Goal: Task Accomplishment & Management: Use online tool/utility

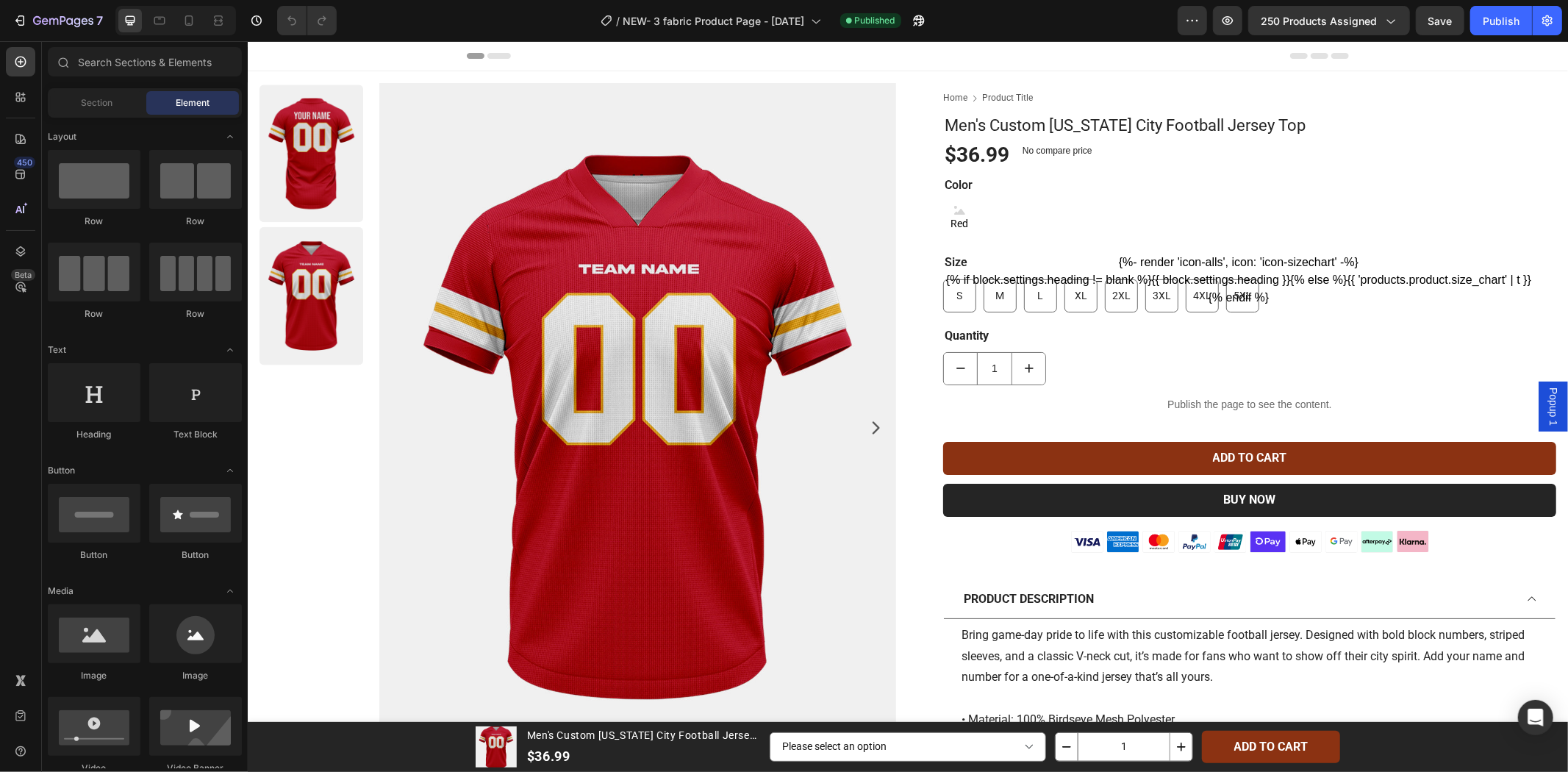
click at [1545, 414] on span "Popup 1" at bounding box center [1553, 405] width 15 height 38
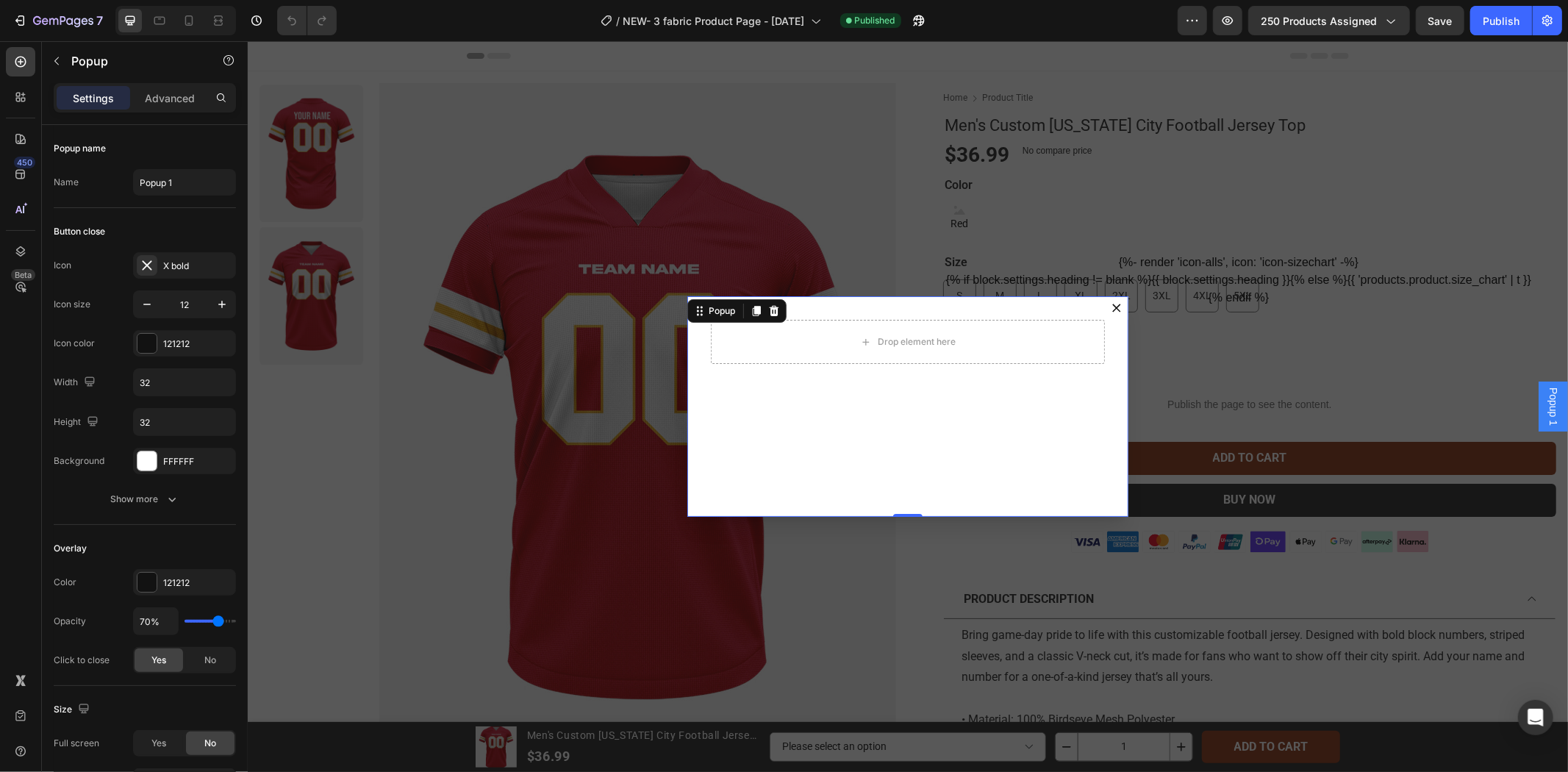
click at [1387, 362] on div "Backdrop" at bounding box center [907, 405] width 1321 height 731
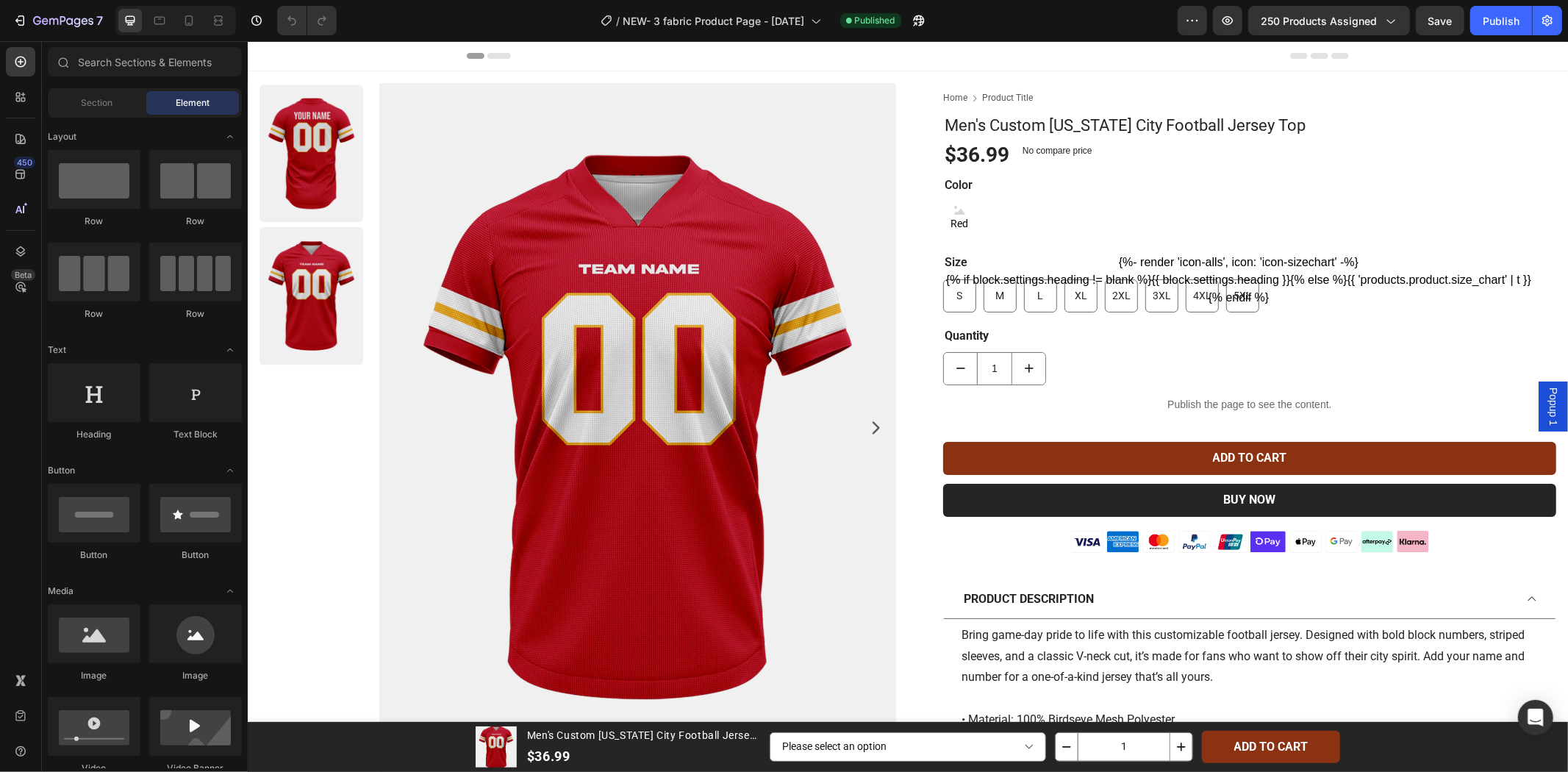
click at [937, 23] on div "/ NEW- 3 fabric Product Page - Sep 25 Published" at bounding box center [763, 20] width 829 height 29
click at [924, 26] on icon "button" at bounding box center [919, 20] width 15 height 15
click at [1545, 406] on span "Popup 1" at bounding box center [1553, 405] width 15 height 38
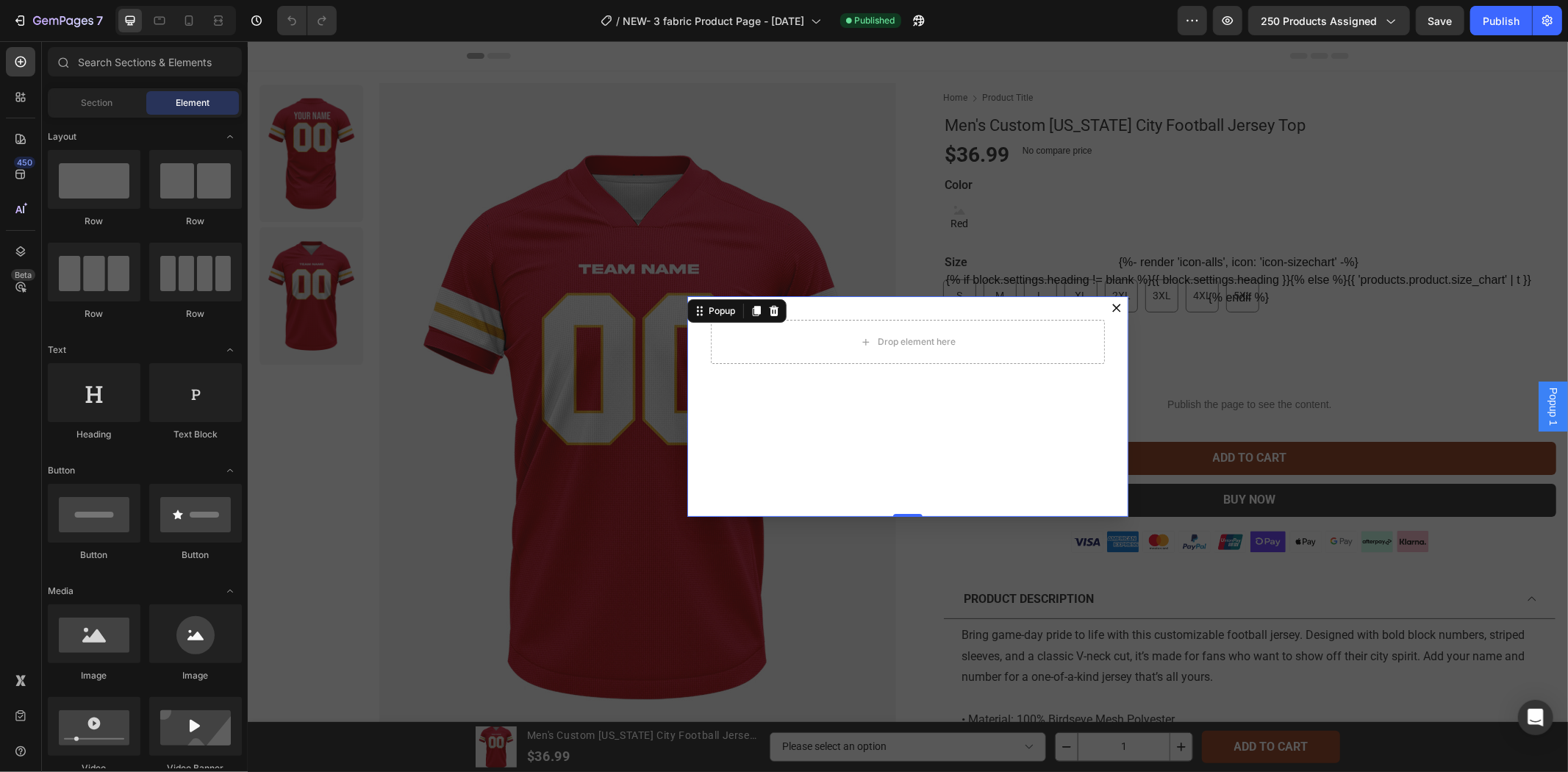
click at [464, 409] on div "Backdrop" at bounding box center [907, 405] width 1321 height 731
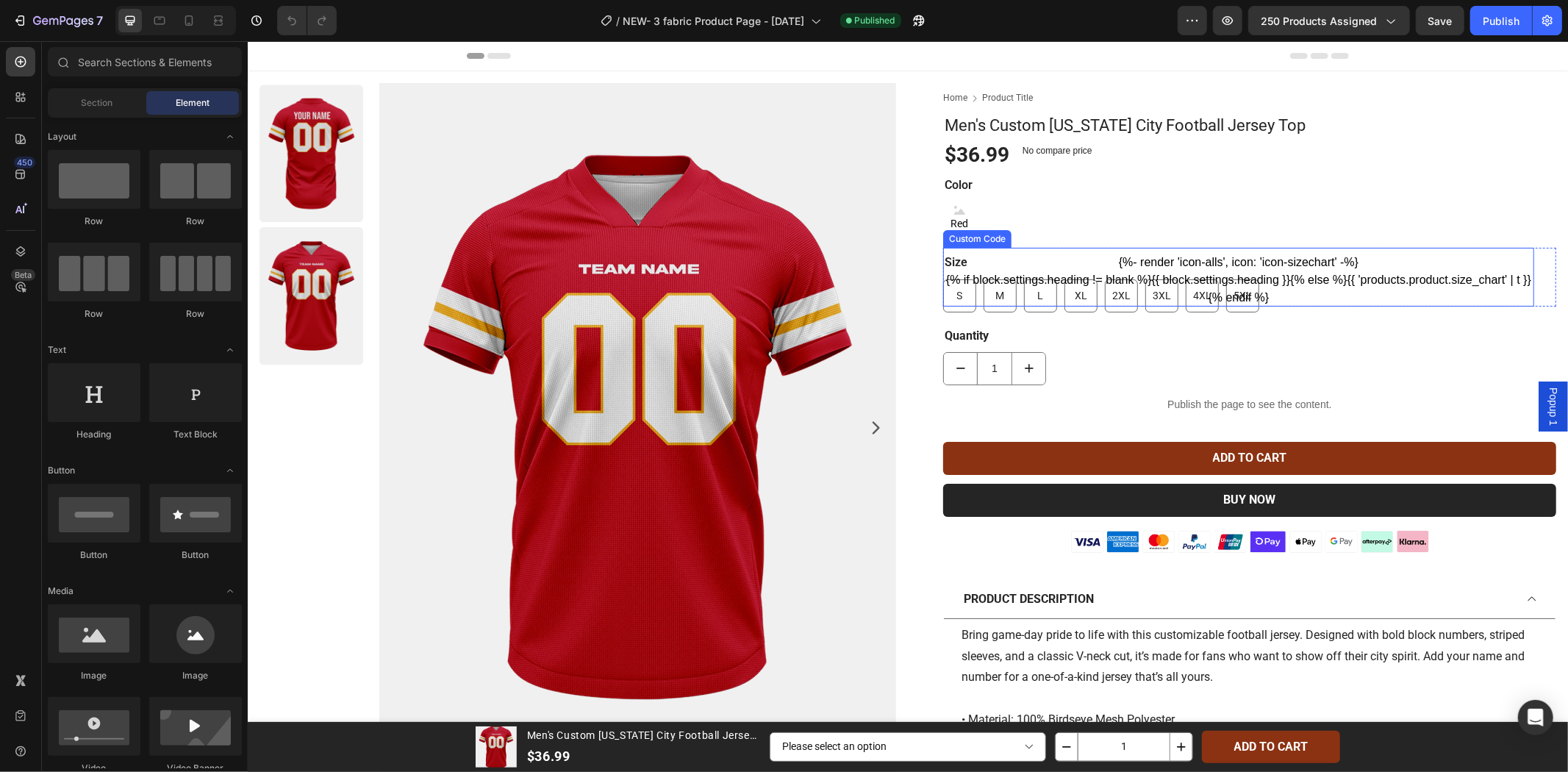
click at [1415, 301] on p "{% if block.settings.heading != blank %}{{ block.settings.heading }}{% else %}{…" at bounding box center [1238, 288] width 591 height 35
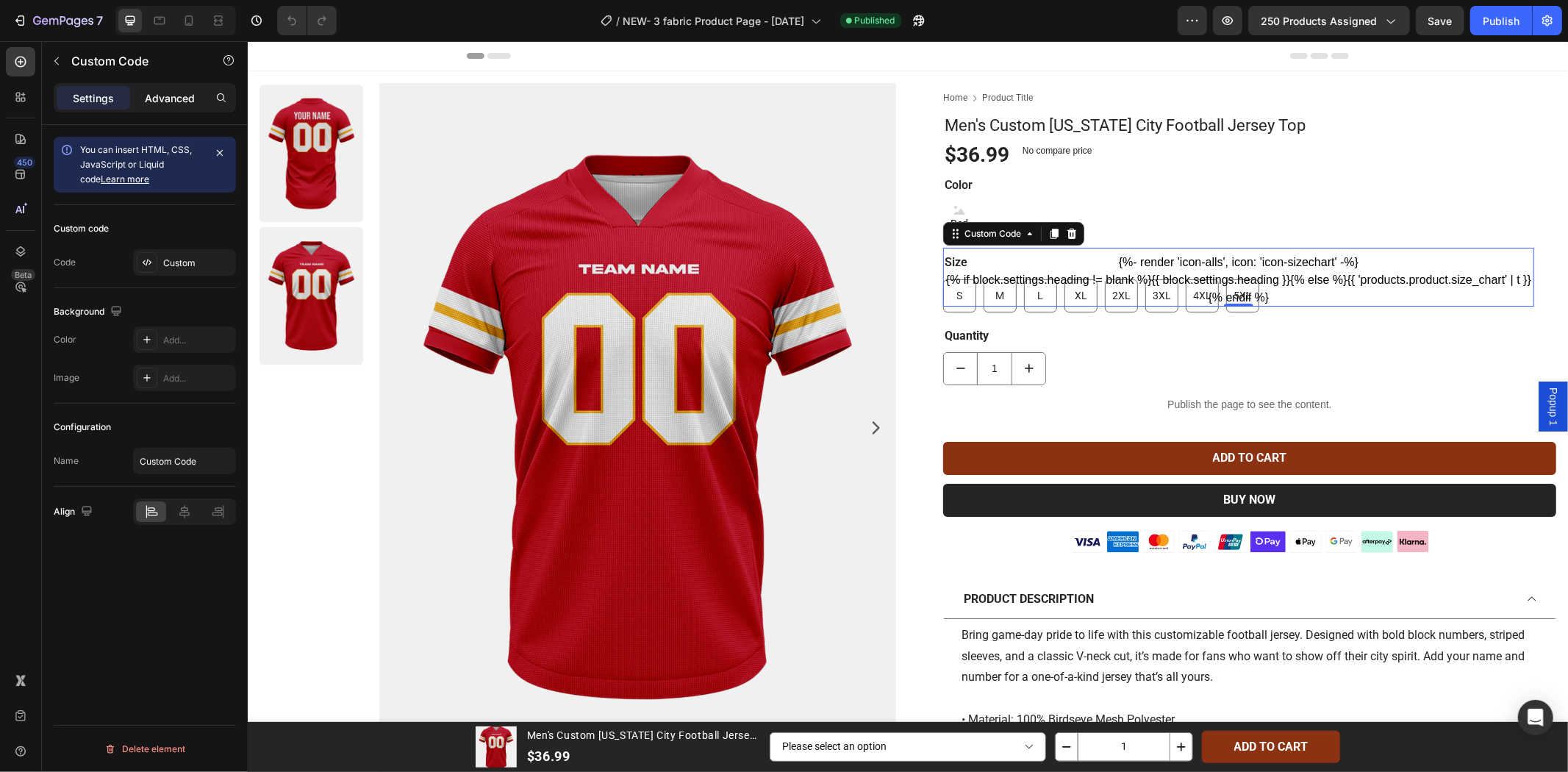
click at [188, 96] on p "Advanced" at bounding box center [170, 98] width 50 height 15
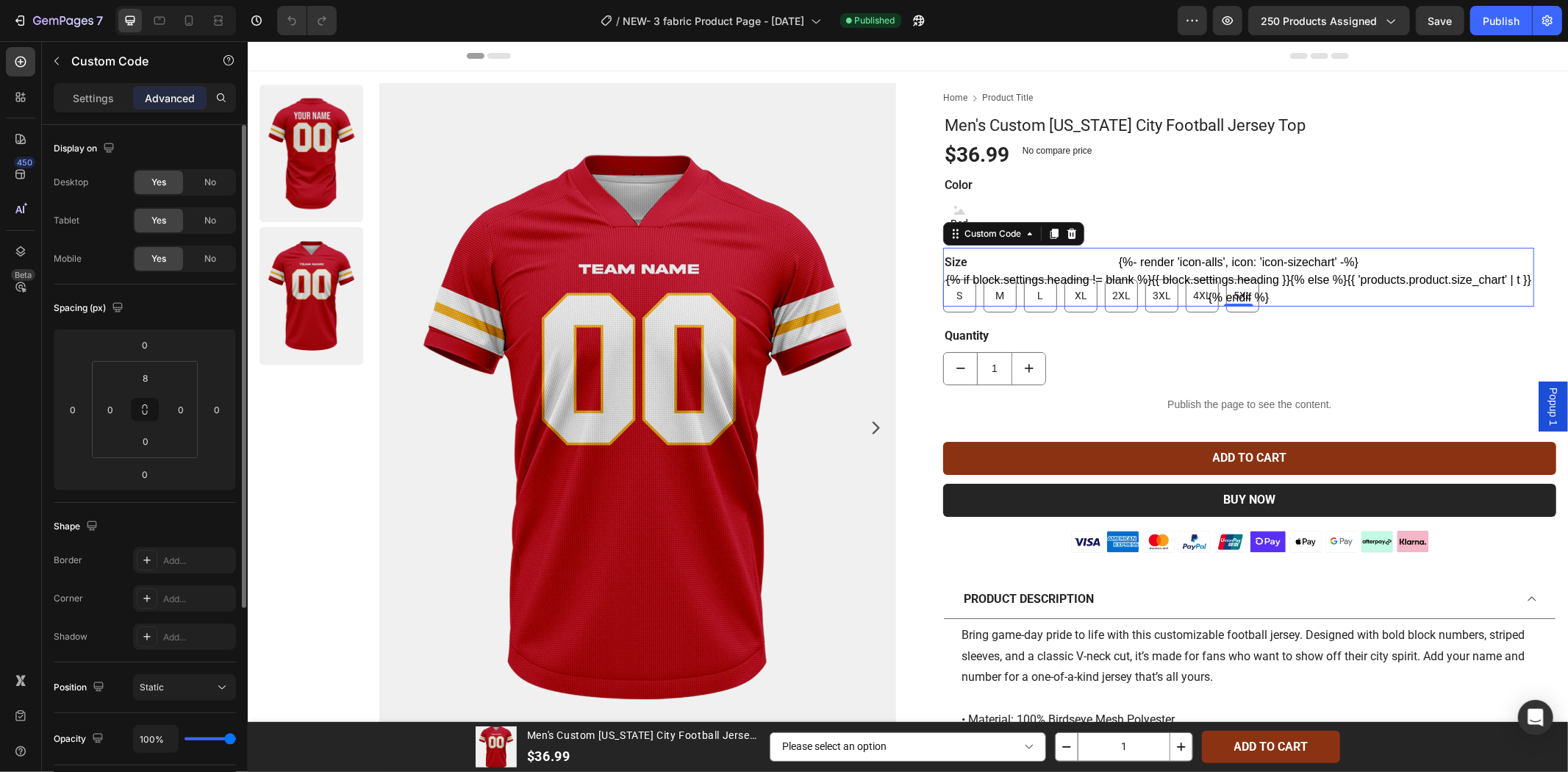
click at [111, 108] on div "Settings" at bounding box center [93, 98] width 73 height 23
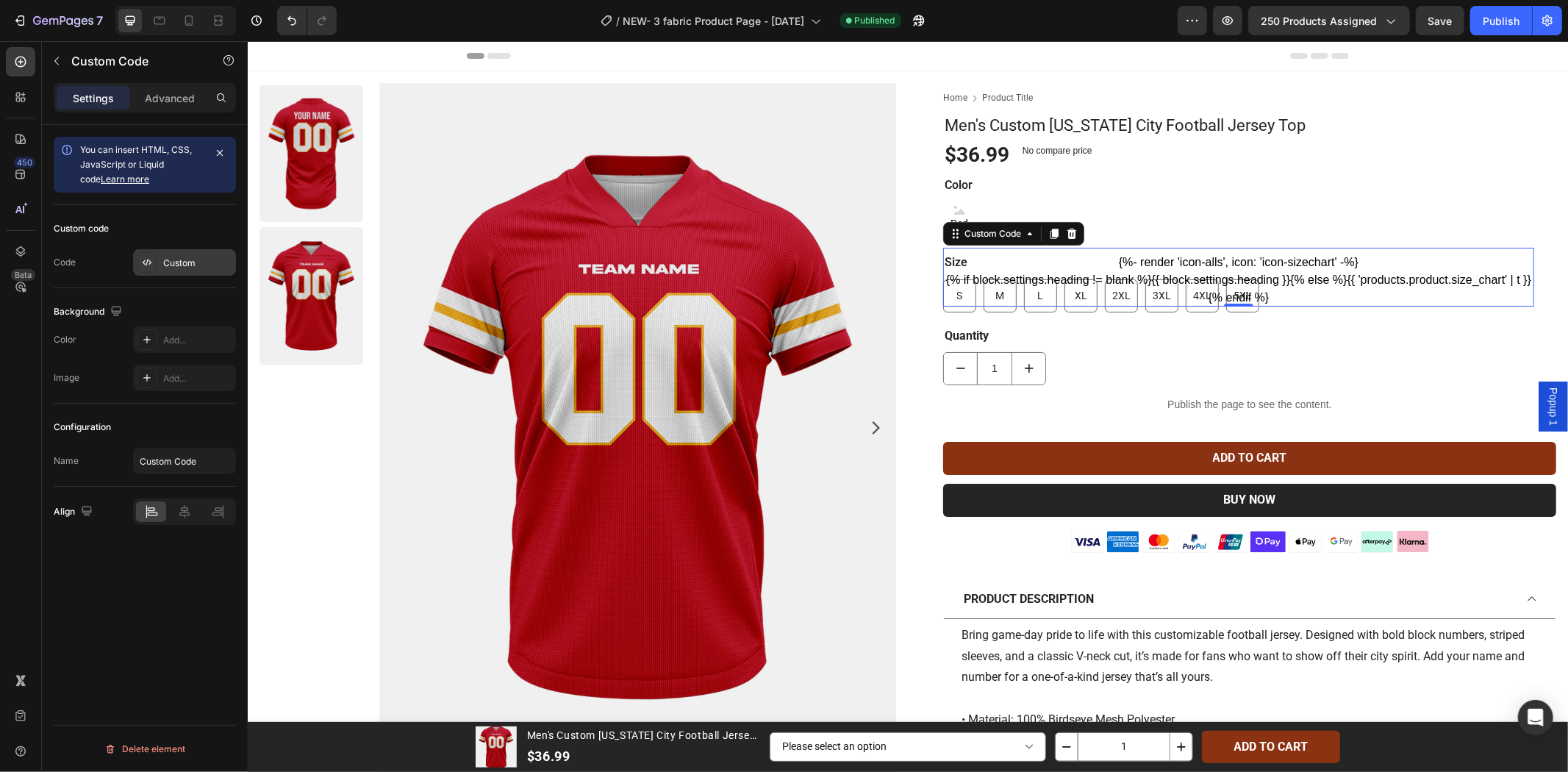
click at [166, 275] on div "Custom" at bounding box center [185, 262] width 103 height 27
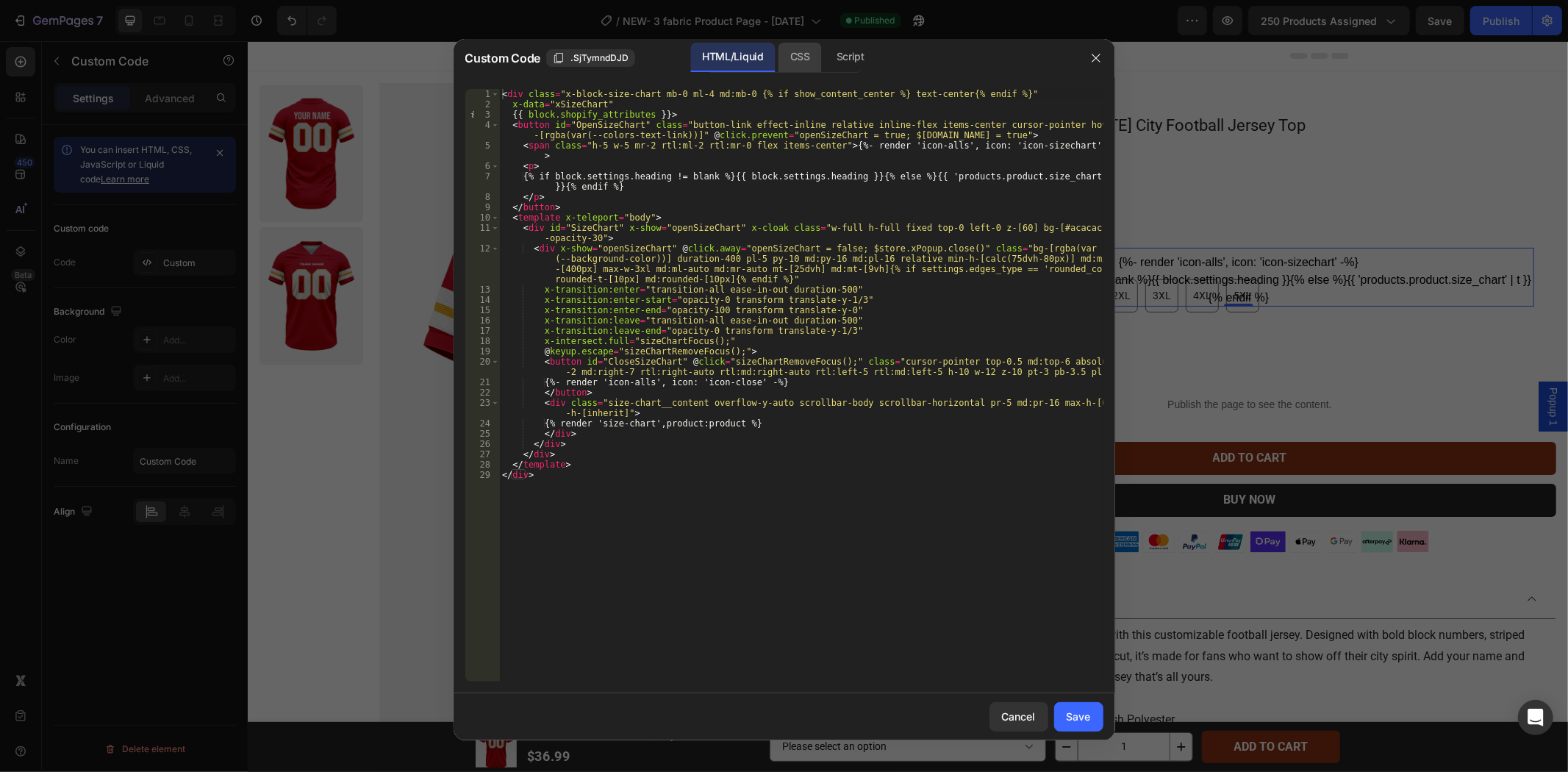
click at [821, 55] on div "CSS" at bounding box center [800, 57] width 44 height 29
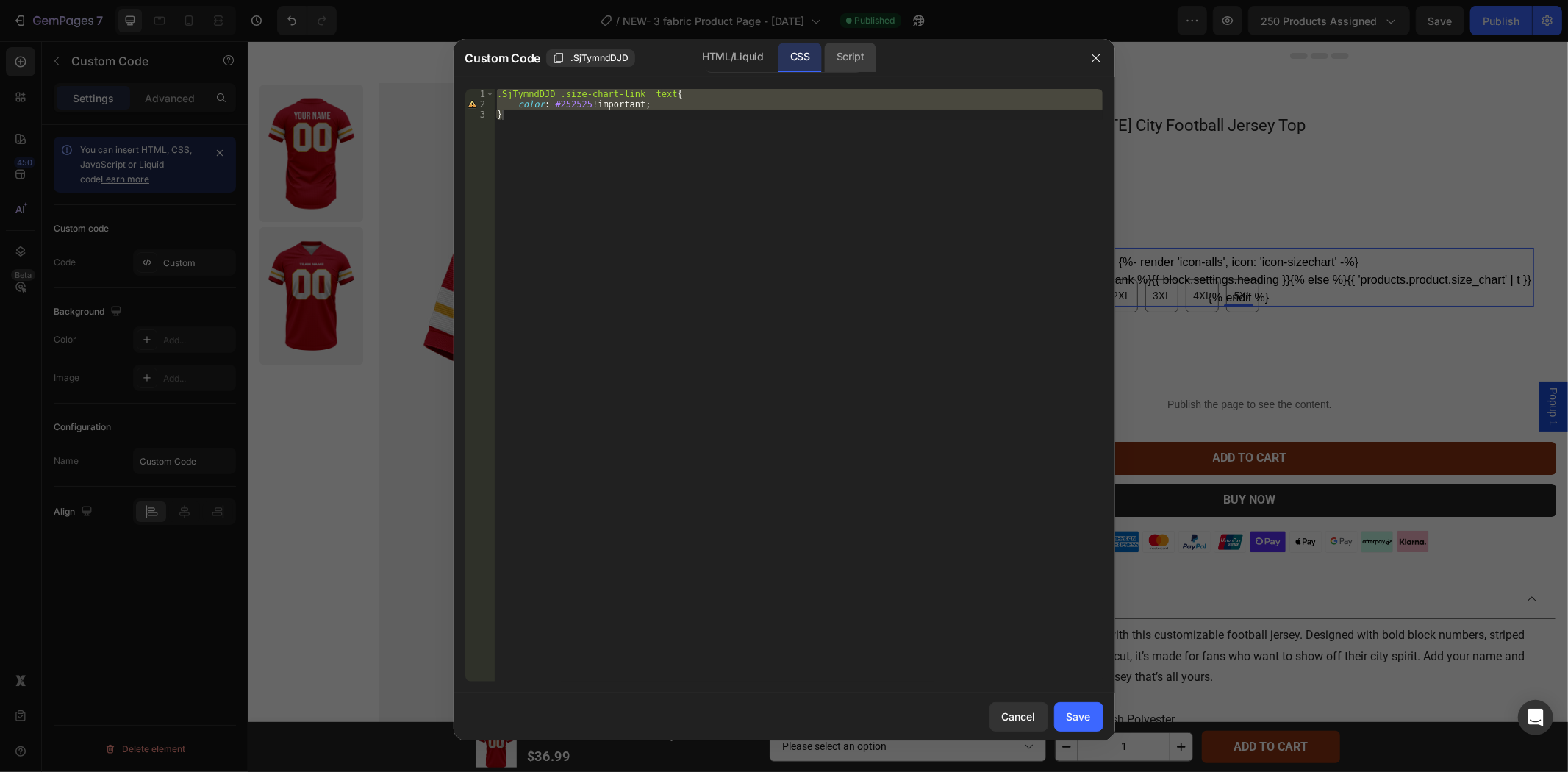
click at [858, 59] on div "Script" at bounding box center [851, 57] width 52 height 29
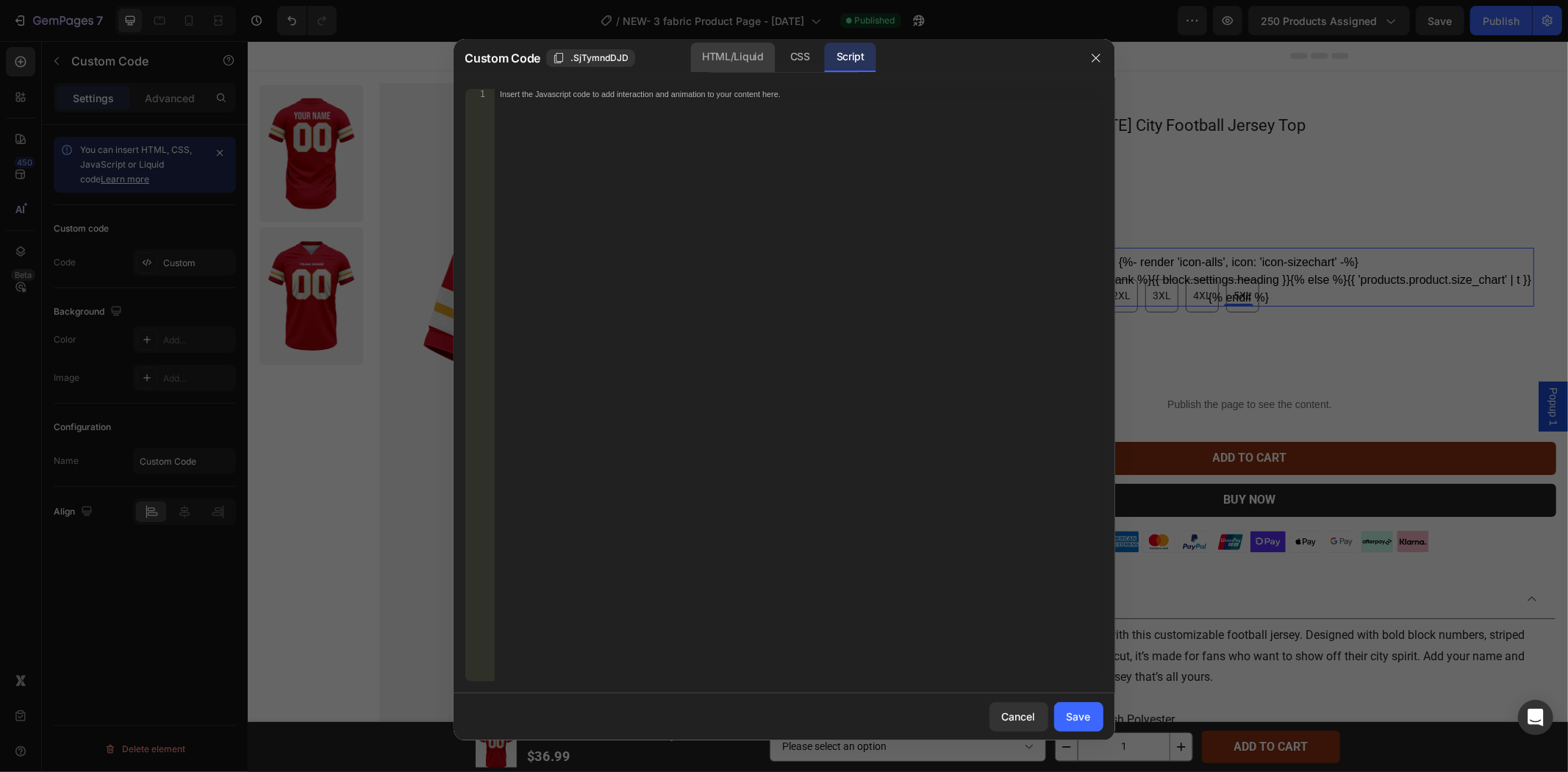
click at [753, 55] on div "HTML/Liquid" at bounding box center [732, 57] width 85 height 29
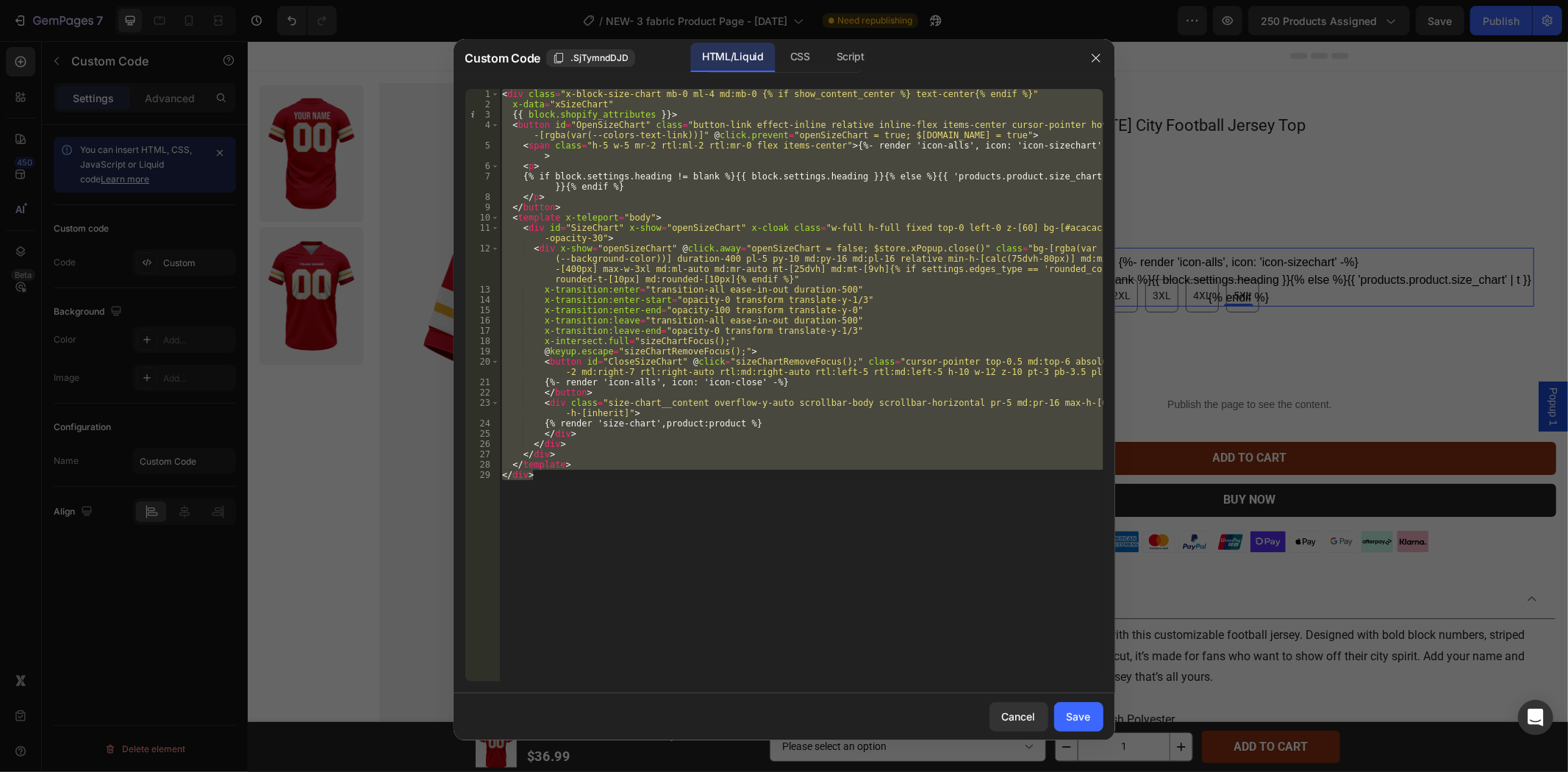
click at [1226, 49] on div at bounding box center [784, 386] width 1568 height 772
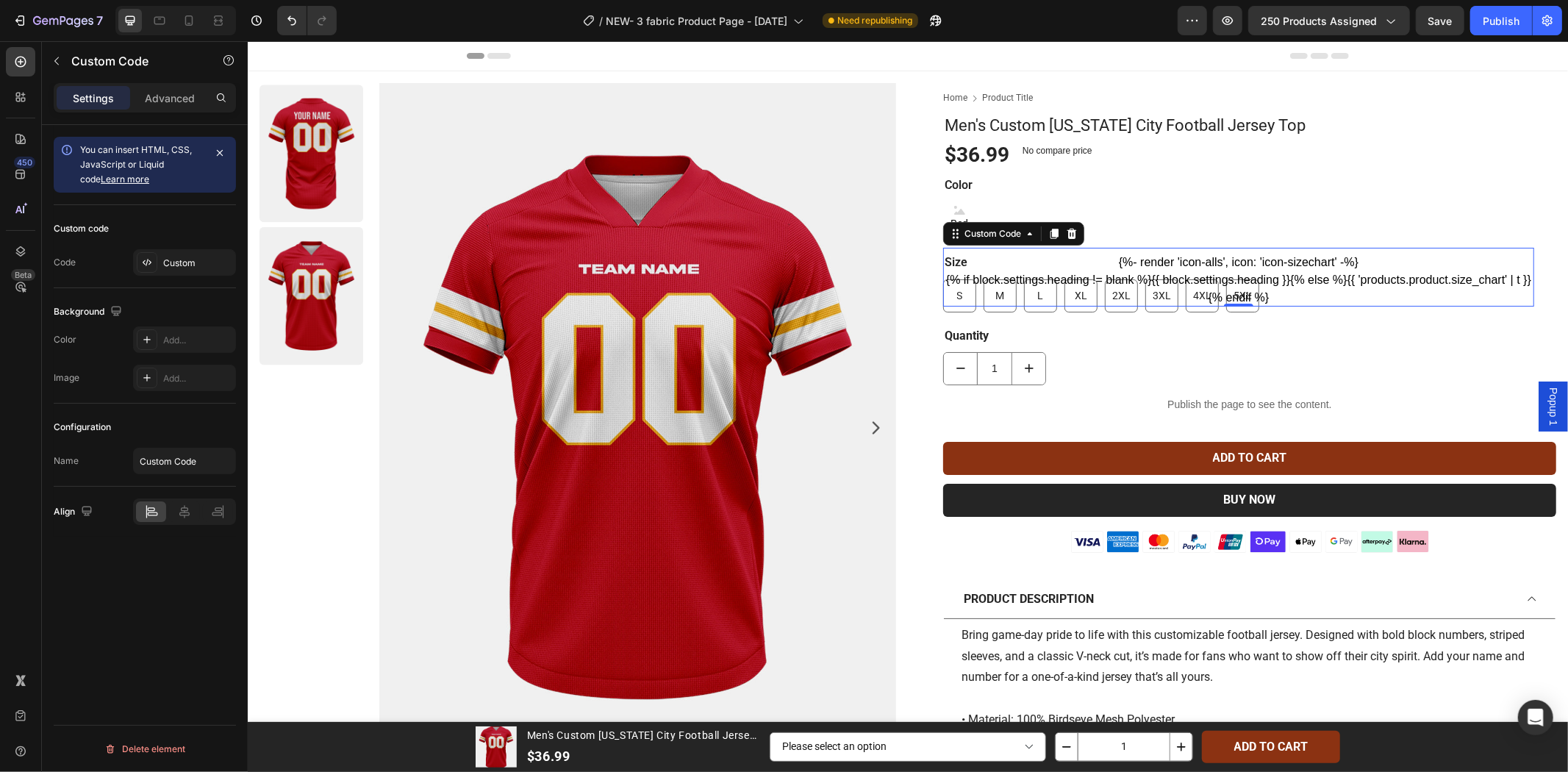
drag, startPoint x: 180, startPoint y: 99, endPoint x: 175, endPoint y: 119, distance: 20.6
click at [180, 99] on p "Advanced" at bounding box center [170, 98] width 50 height 15
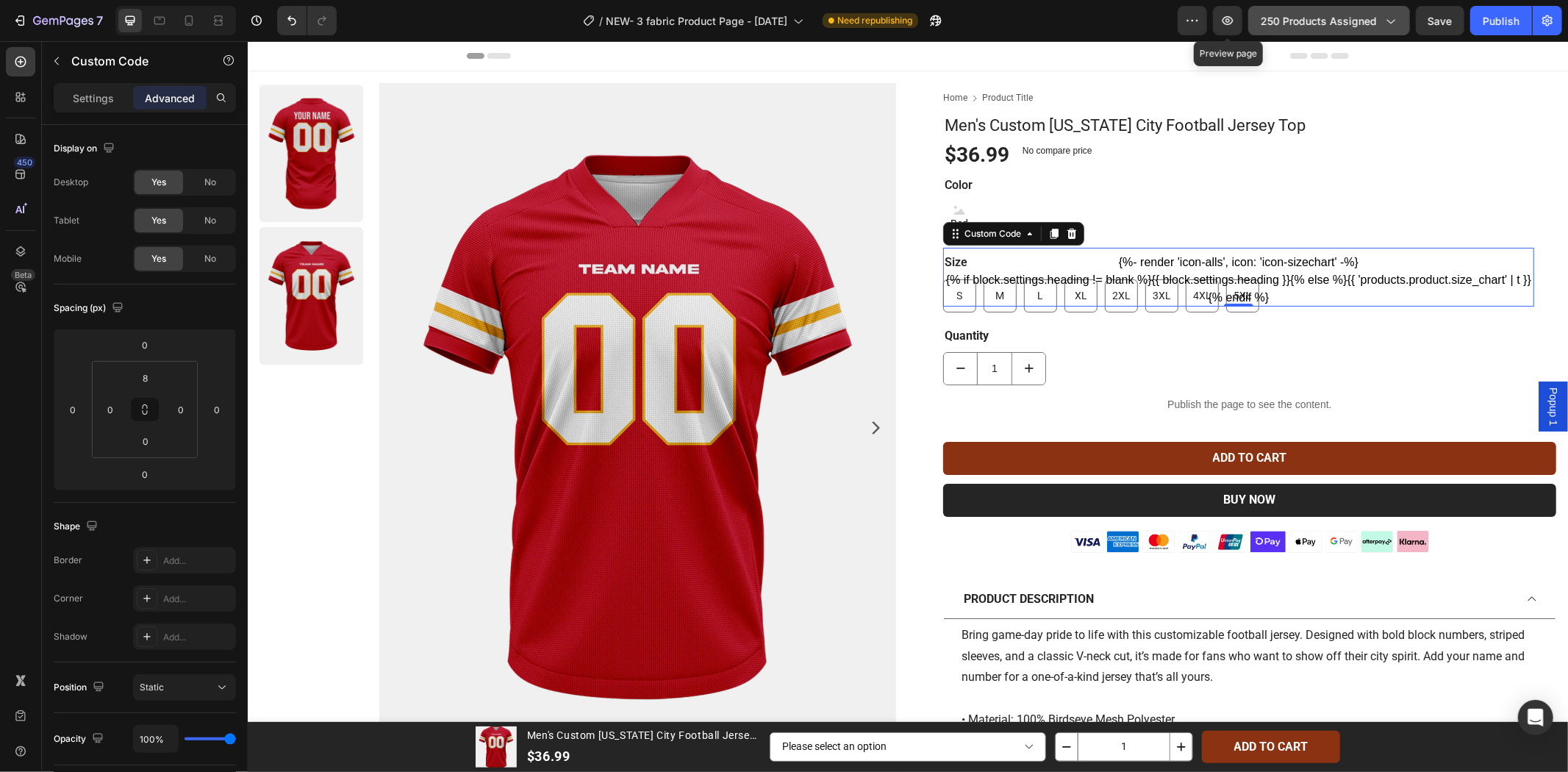
click at [1281, 28] on button "250 products assigned" at bounding box center [1329, 20] width 162 height 29
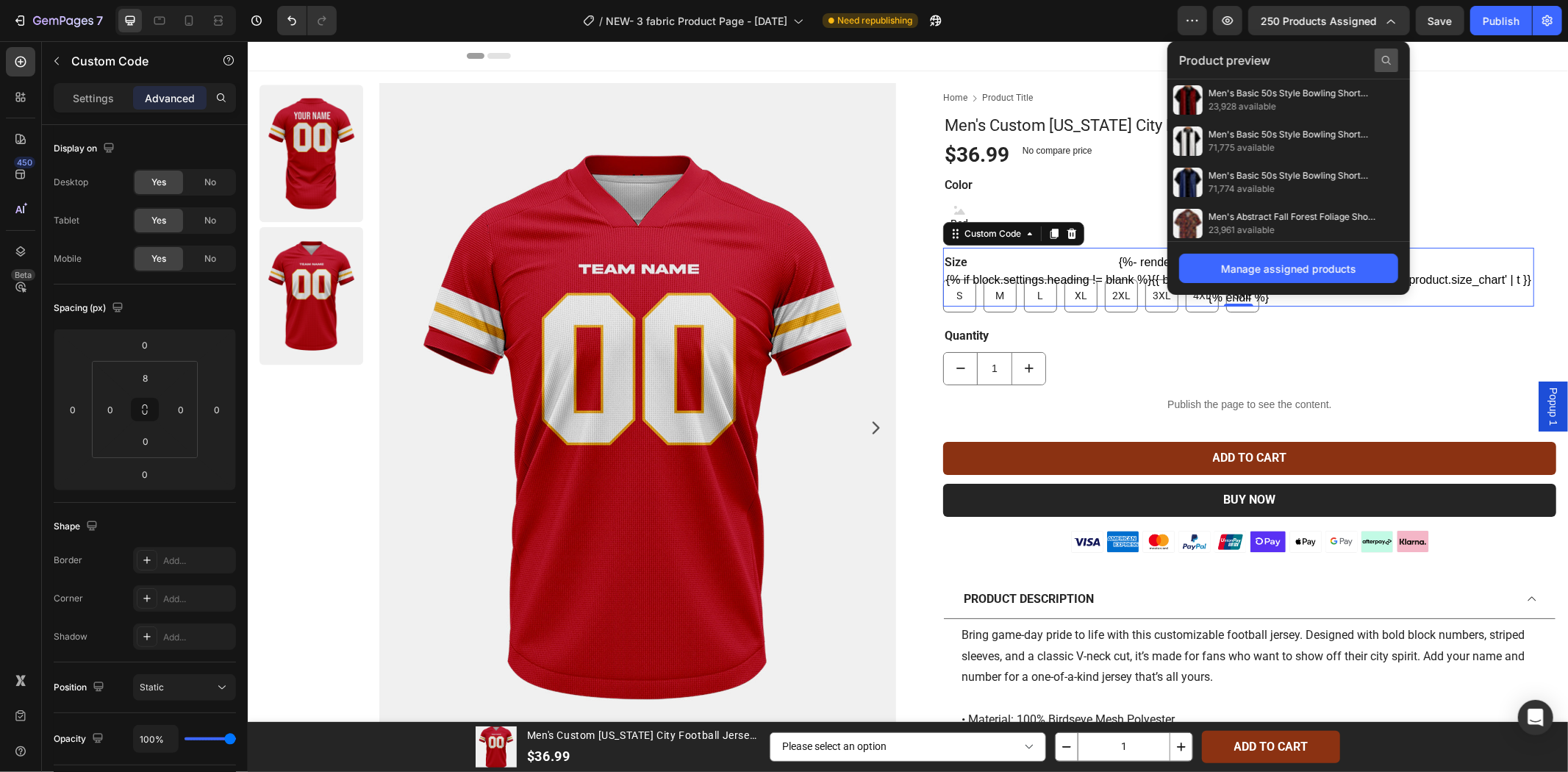
click at [1381, 61] on icon at bounding box center [1387, 60] width 12 height 12
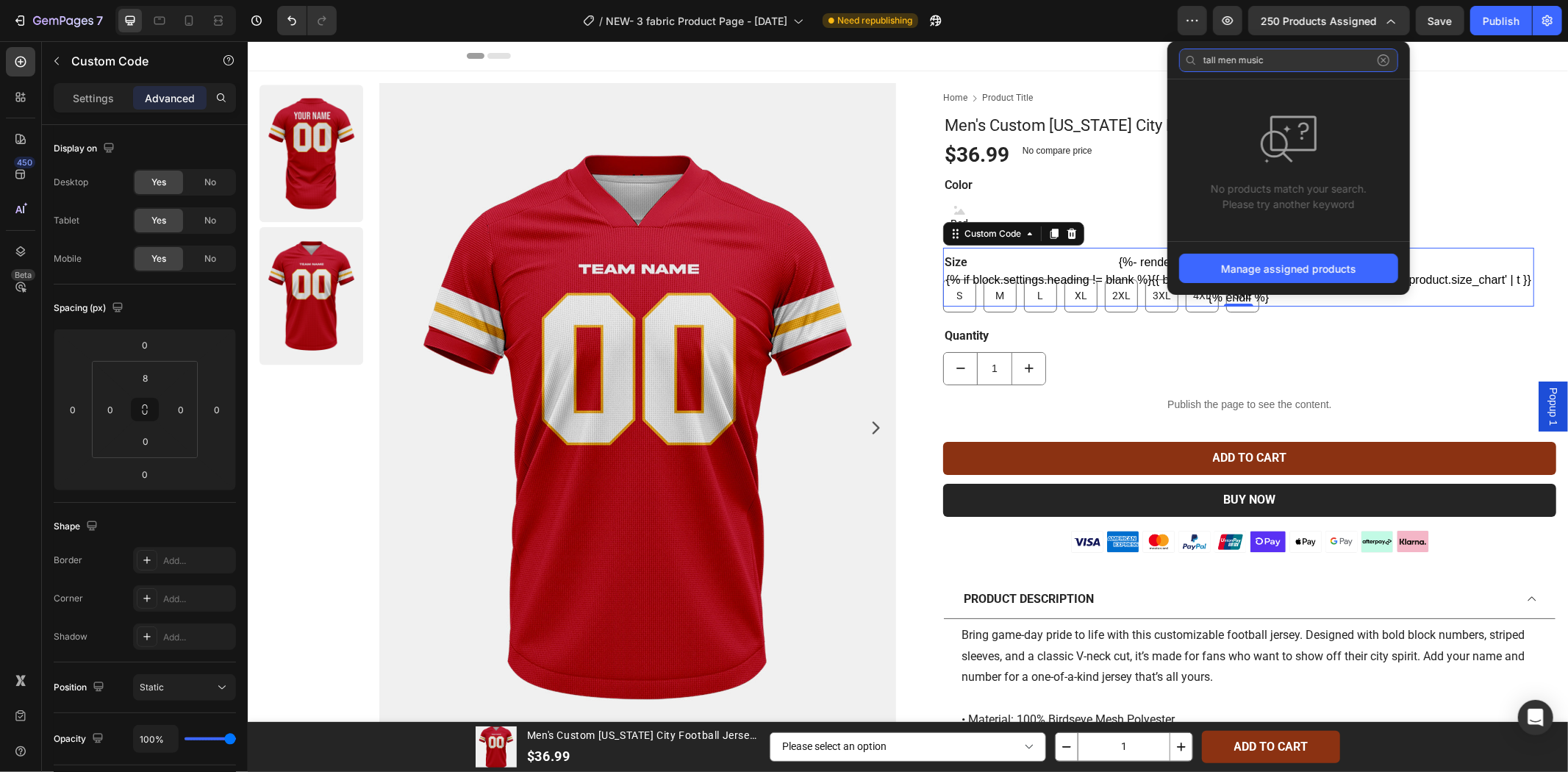
click at [1236, 66] on input "tall men music" at bounding box center [1289, 60] width 219 height 23
drag, startPoint x: 1226, startPoint y: 60, endPoint x: 1235, endPoint y: 60, distance: 9.0
click at [1235, 60] on input "tall men's music" at bounding box center [1289, 60] width 219 height 23
click at [1296, 60] on input "tall man's music" at bounding box center [1289, 60] width 219 height 23
drag, startPoint x: 1554, startPoint y: 107, endPoint x: 1062, endPoint y: 55, distance: 494.7
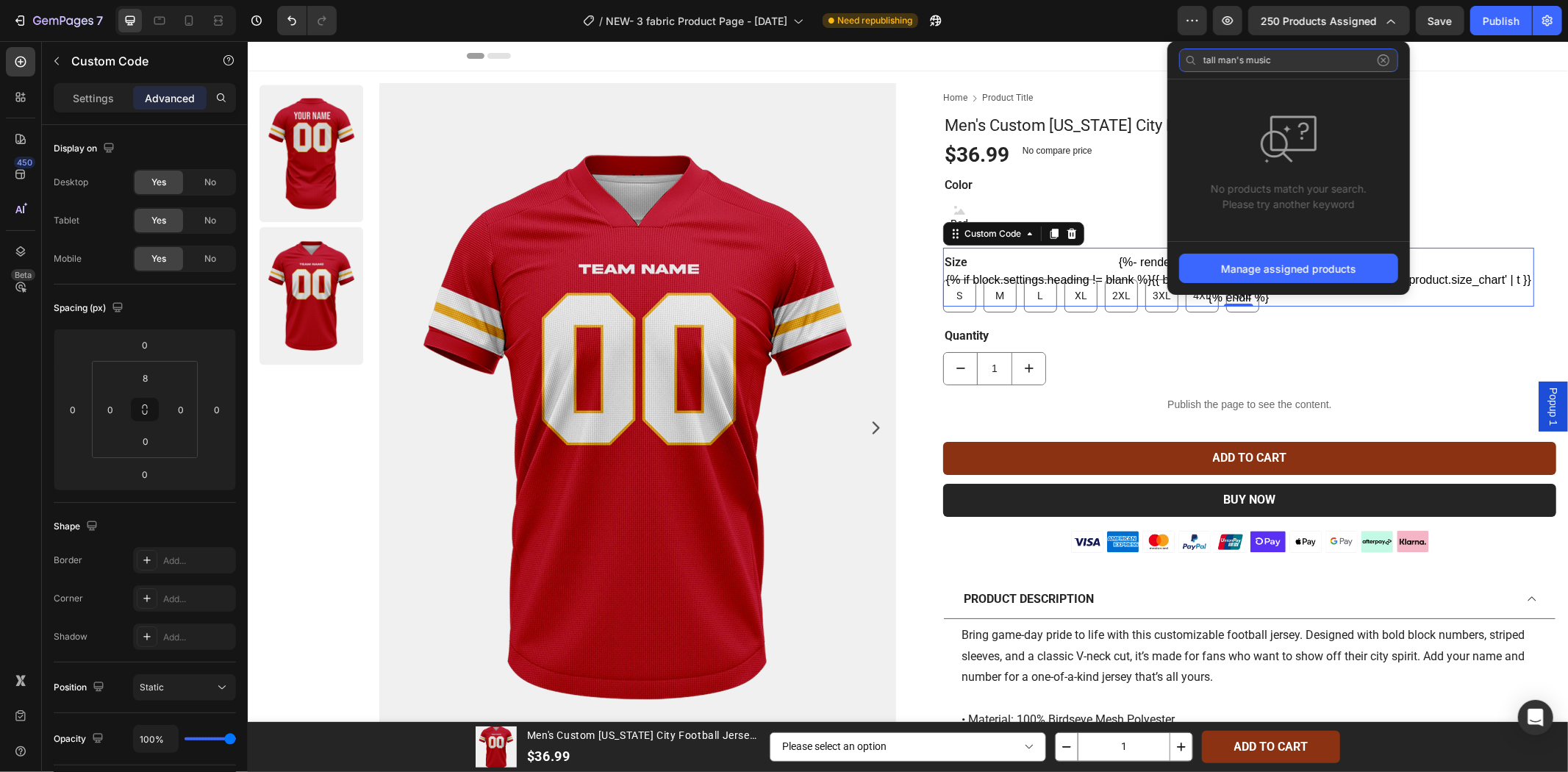
paste input "en's music breathable"
type input "tall men's music breathable"
click at [1089, 78] on div "Product Images Home Product Title Breadcrumb Men's Custom Kansas City Football …" at bounding box center [907, 558] width 1321 height 975
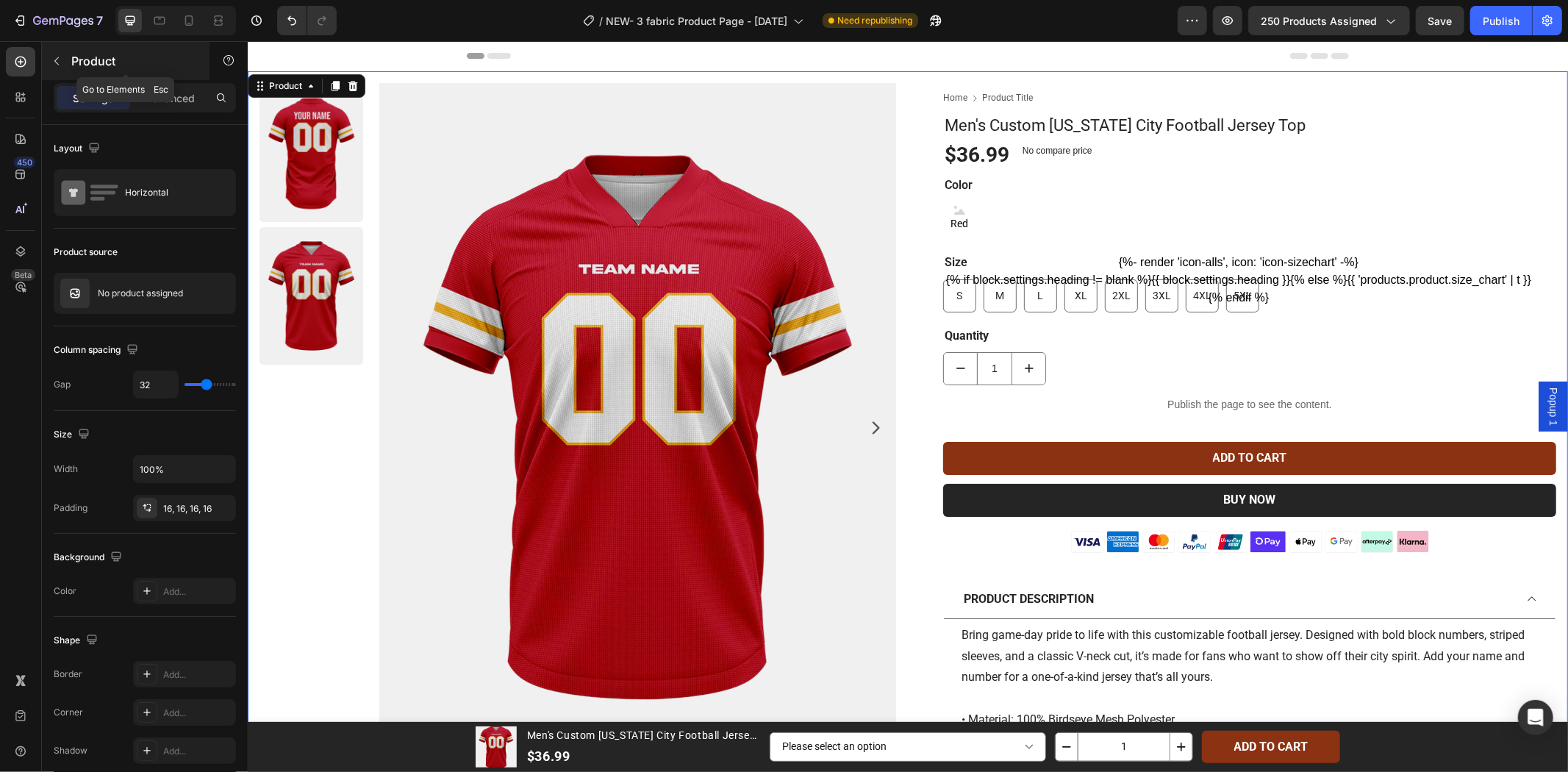
click at [99, 68] on p "Product" at bounding box center [134, 61] width 125 height 18
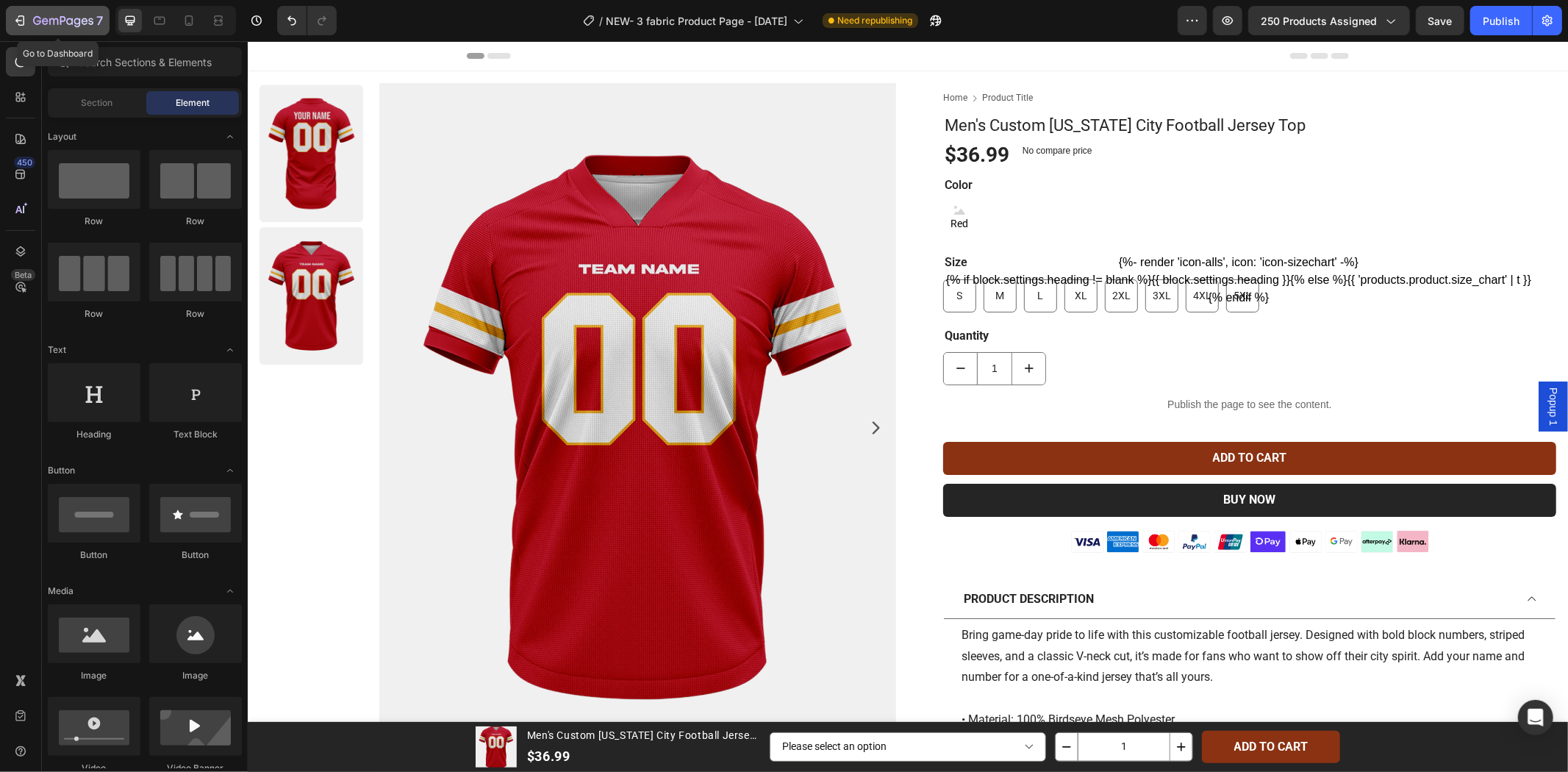
click at [85, 15] on icon "button" at bounding box center [63, 22] width 60 height 13
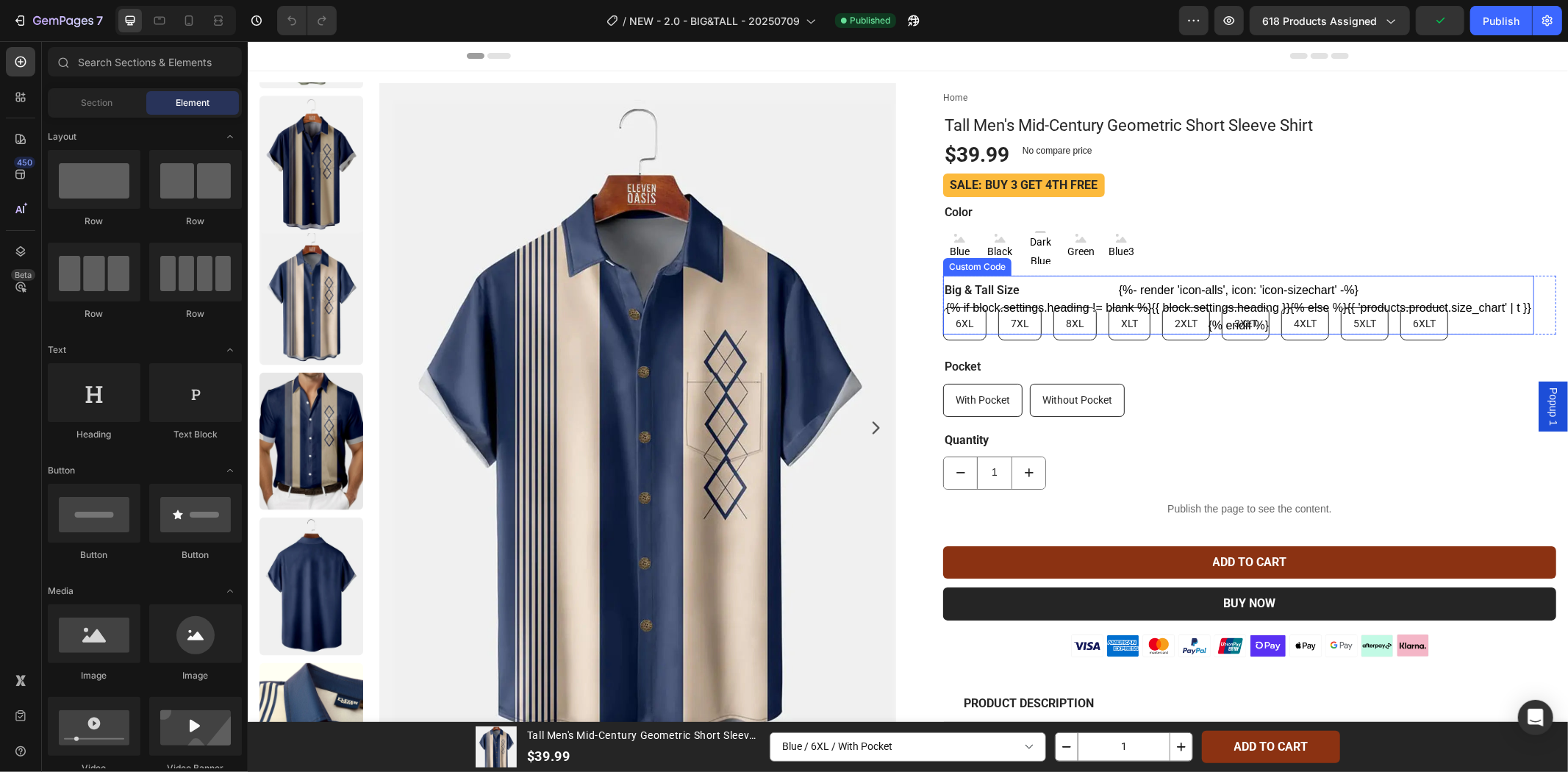
click at [1363, 313] on p "{% if block.settings.heading != blank %}{{ block.settings.heading }}{% else %}{…" at bounding box center [1238, 316] width 591 height 35
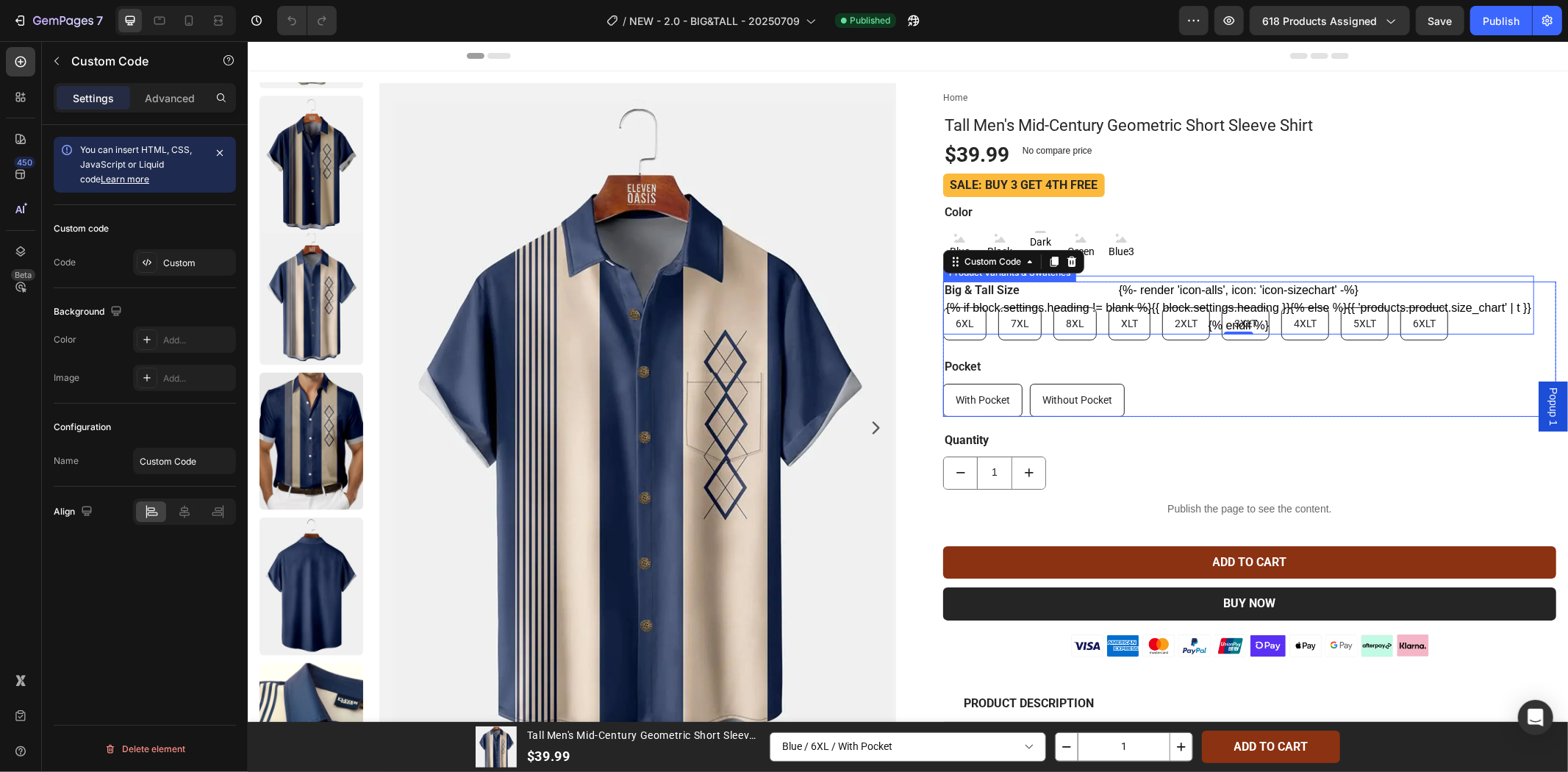
click at [1188, 405] on div "With Pocket With Pocket With Pocket Without Pocket Without Pocket Without Pocket" at bounding box center [1249, 399] width 613 height 33
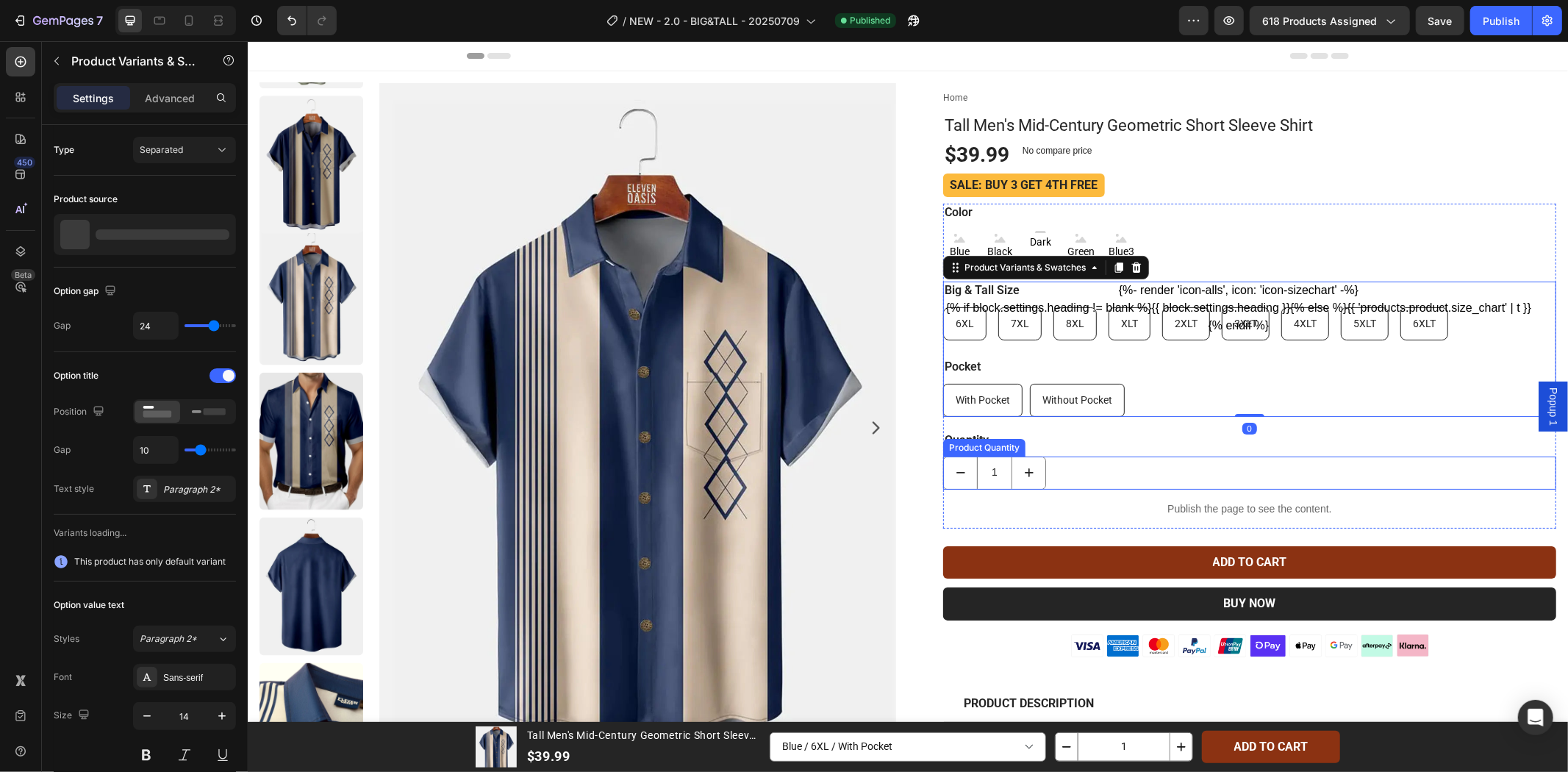
click at [1168, 484] on div "1" at bounding box center [1249, 472] width 613 height 33
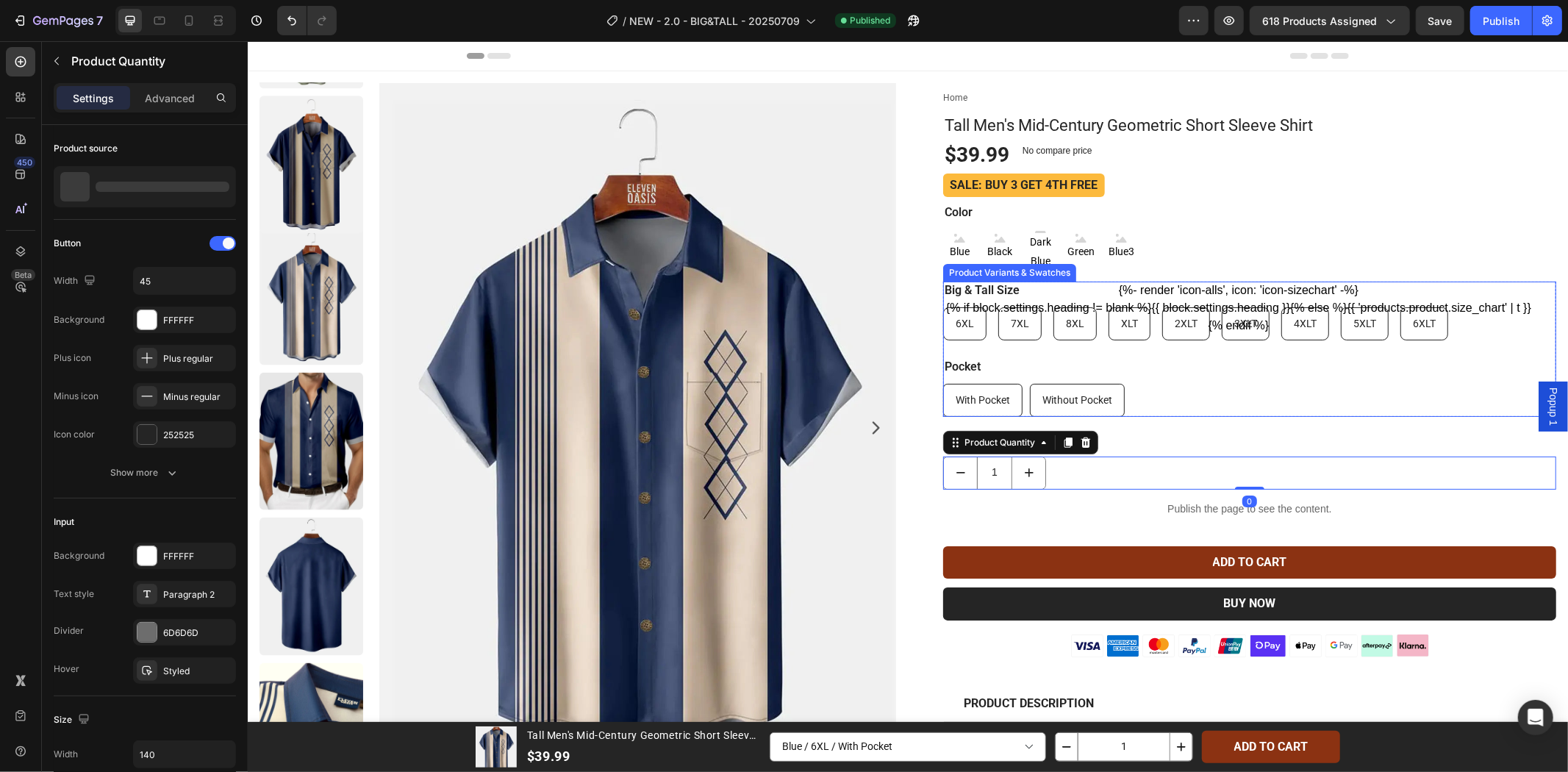
click at [1219, 366] on div "Pocket With Pocket With Pocket With Pocket Without Pocket Without Pocket Withou…" at bounding box center [1249, 386] width 613 height 59
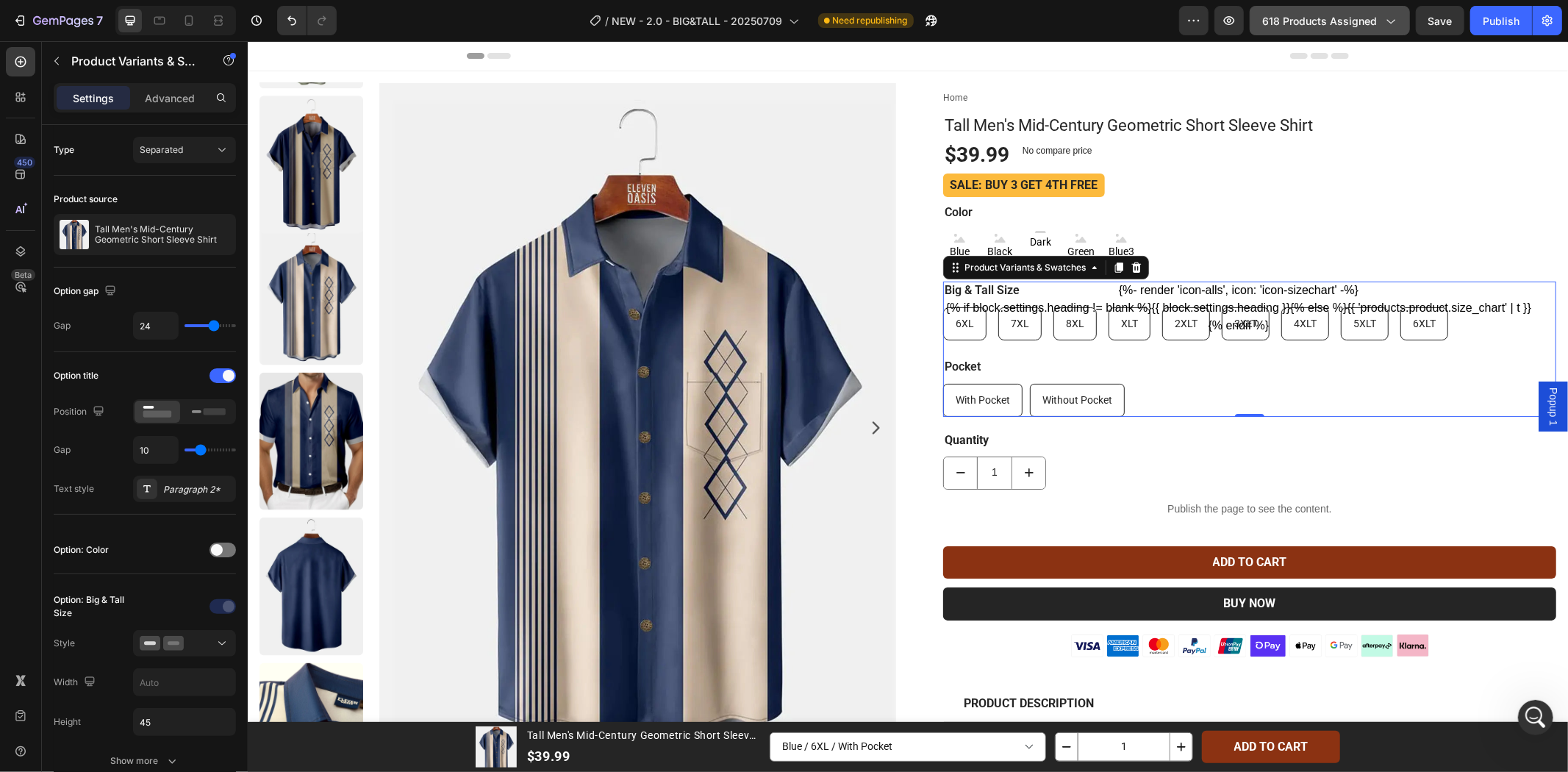
click at [1284, 15] on span "618 products assigned" at bounding box center [1320, 20] width 114 height 15
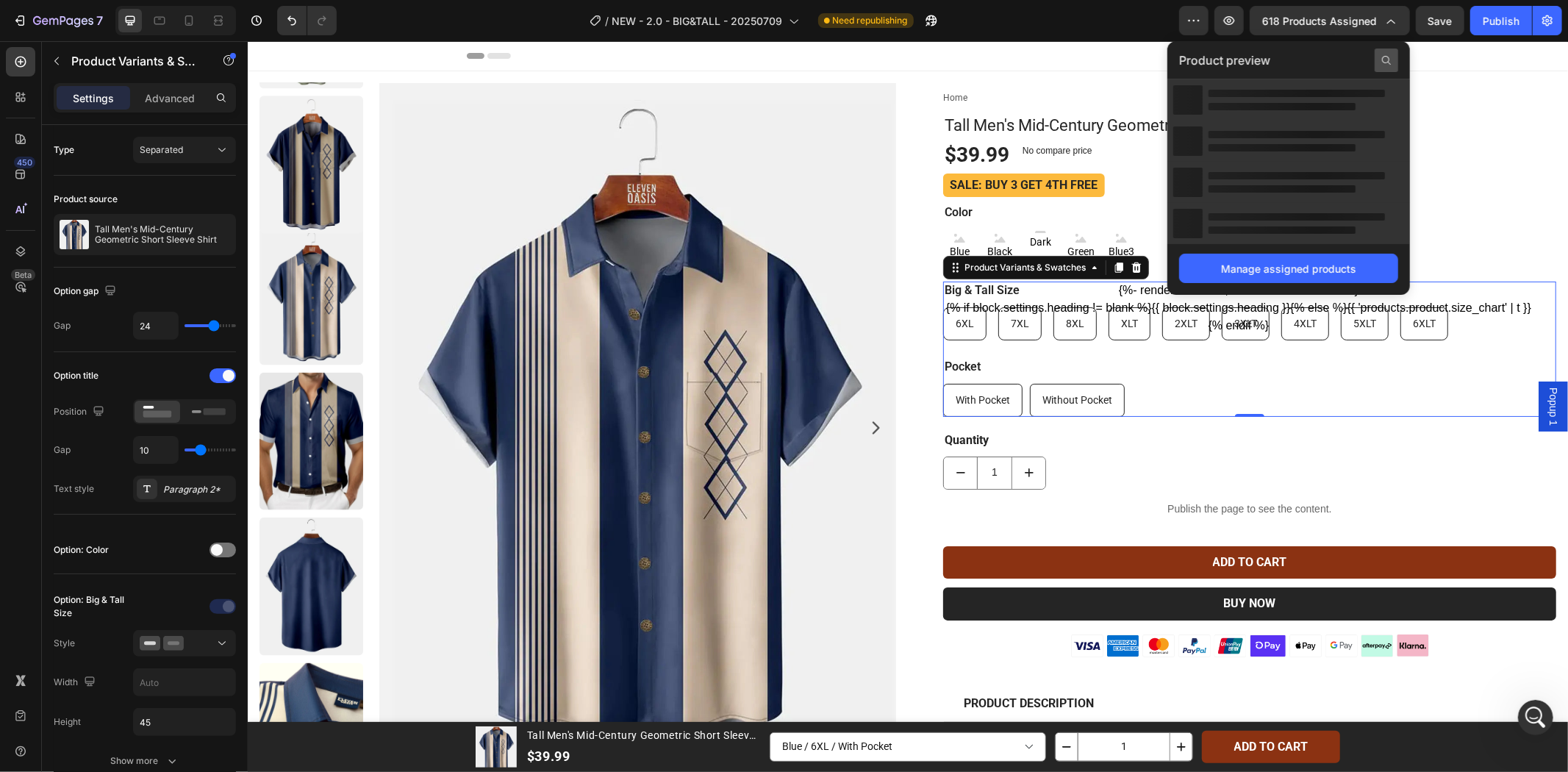
click at [1392, 55] on icon at bounding box center [1387, 60] width 12 height 12
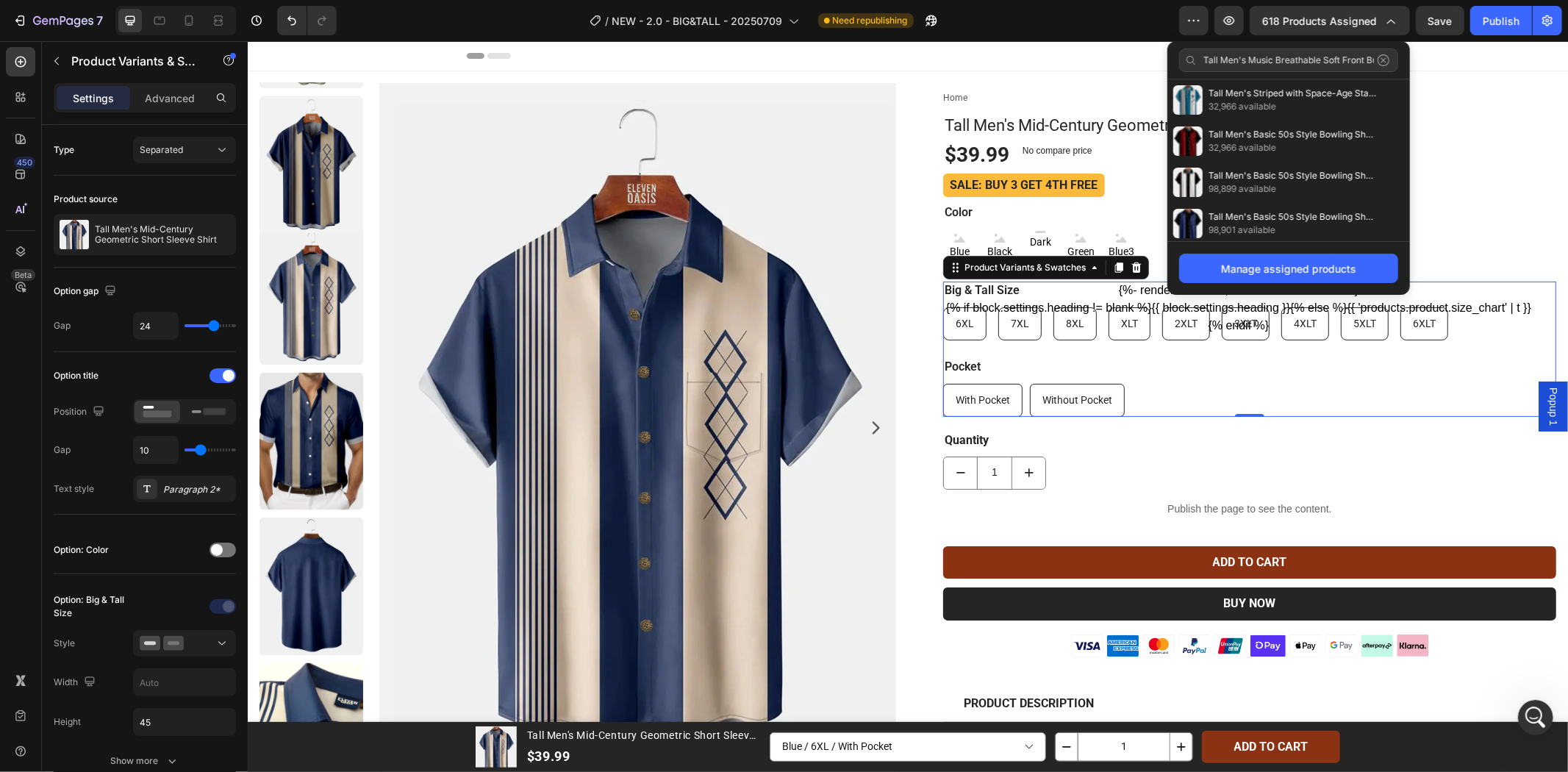
scroll to position [0, 97]
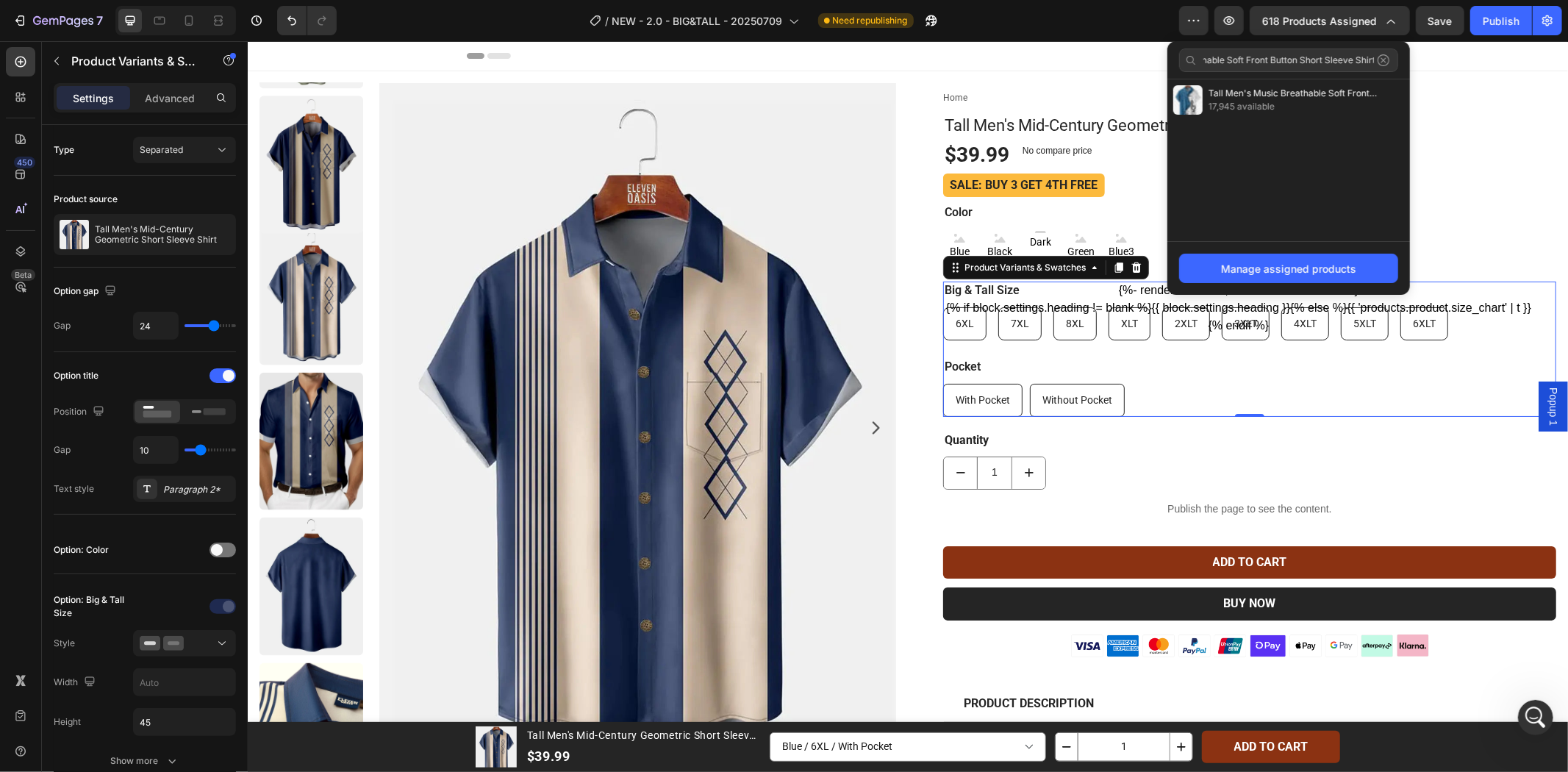
type input "Tall Men's Music Breathable Soft Front Button Short Sleeve Shirt"
click at [1283, 103] on span "17,945 available" at bounding box center [1293, 106] width 169 height 13
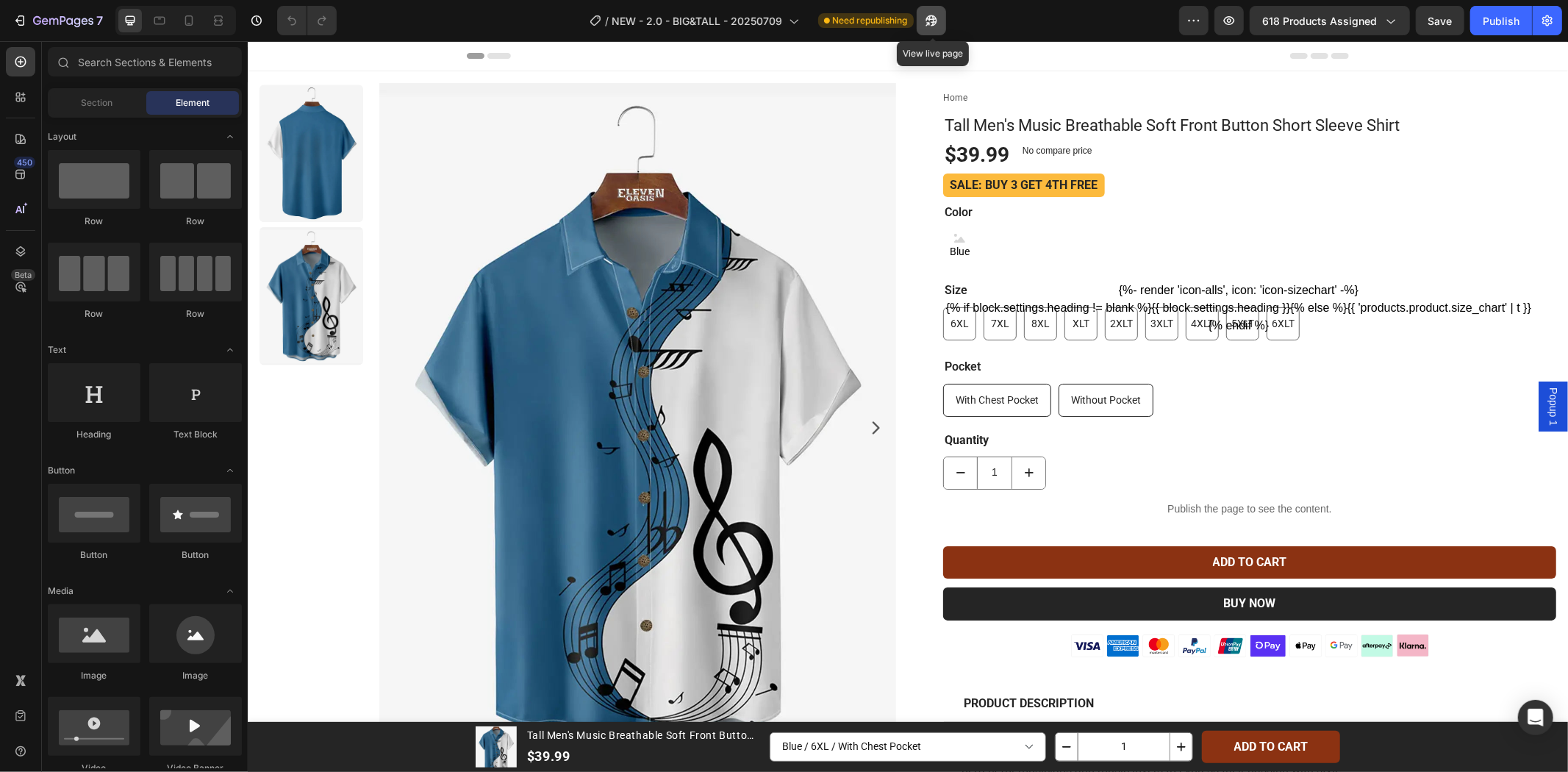
click at [927, 30] on button "button" at bounding box center [931, 20] width 29 height 29
click at [1545, 400] on span "Popup 1" at bounding box center [1553, 405] width 15 height 38
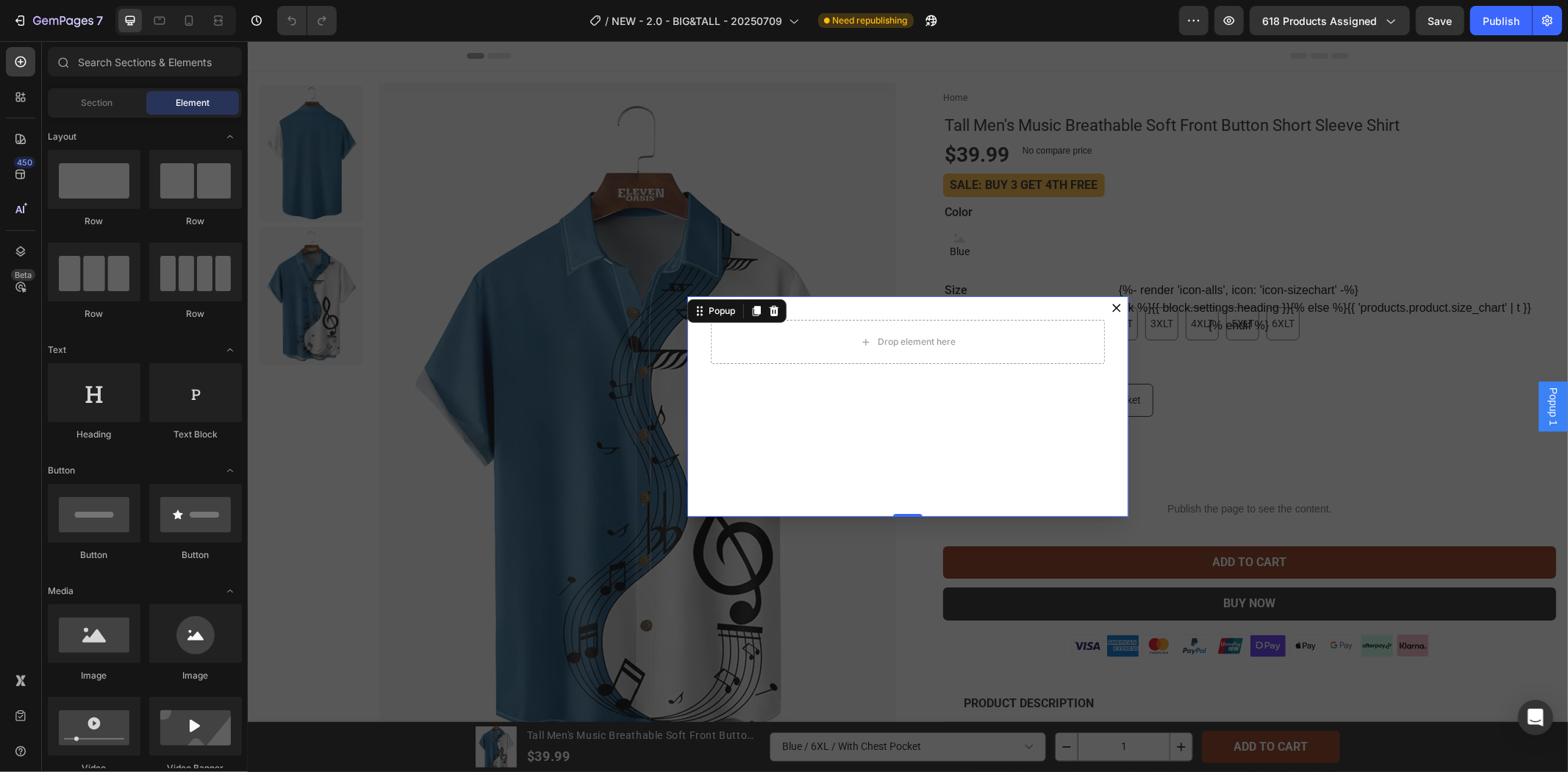
click at [1262, 391] on div "Backdrop" at bounding box center [907, 405] width 1321 height 731
